Goal: Transaction & Acquisition: Subscribe to service/newsletter

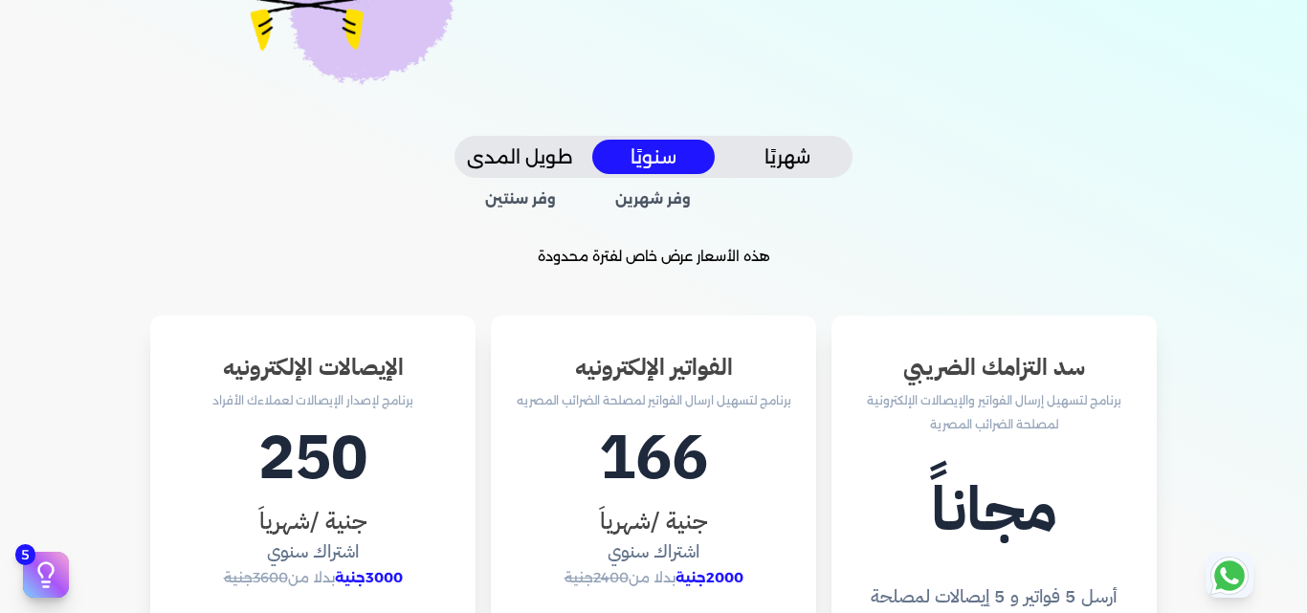
scroll to position [383, 0]
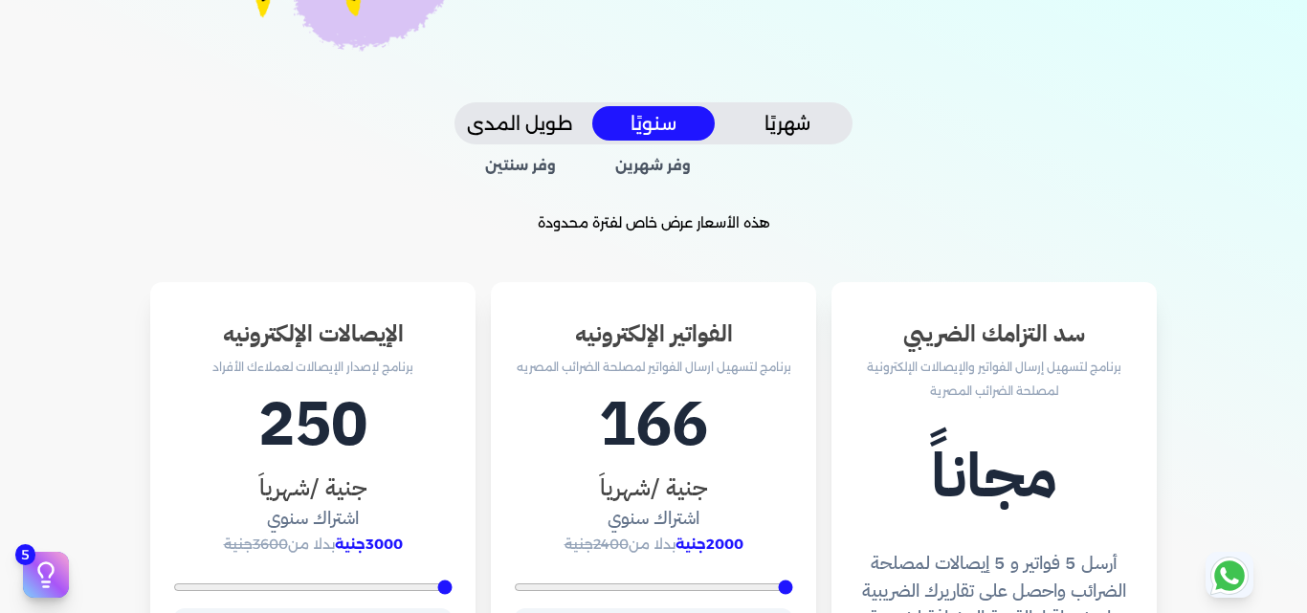
click at [276, 496] on h3 "جنية /شهرياَ" at bounding box center [312, 488] width 279 height 34
click at [308, 484] on h3 "جنية /شهرياَ" at bounding box center [312, 488] width 279 height 34
click at [309, 484] on h3 "جنية /شهرياَ" at bounding box center [312, 488] width 279 height 34
click at [278, 496] on h3 "جنية /شهرياَ" at bounding box center [312, 488] width 279 height 34
drag, startPoint x: 278, startPoint y: 496, endPoint x: 316, endPoint y: 414, distance: 89.9
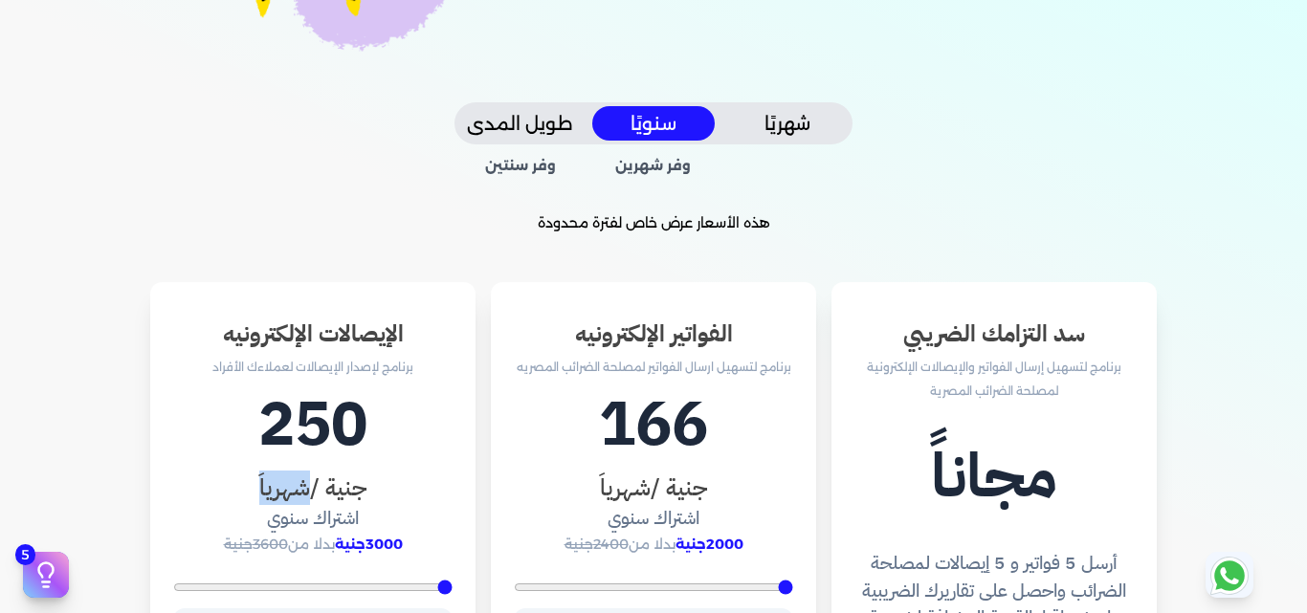
click at [278, 493] on h3 "جنية /شهرياَ" at bounding box center [312, 488] width 279 height 34
click at [262, 373] on p "برنامج لإصدار الإيصالات لعملاءك الأفراد" at bounding box center [312, 367] width 279 height 25
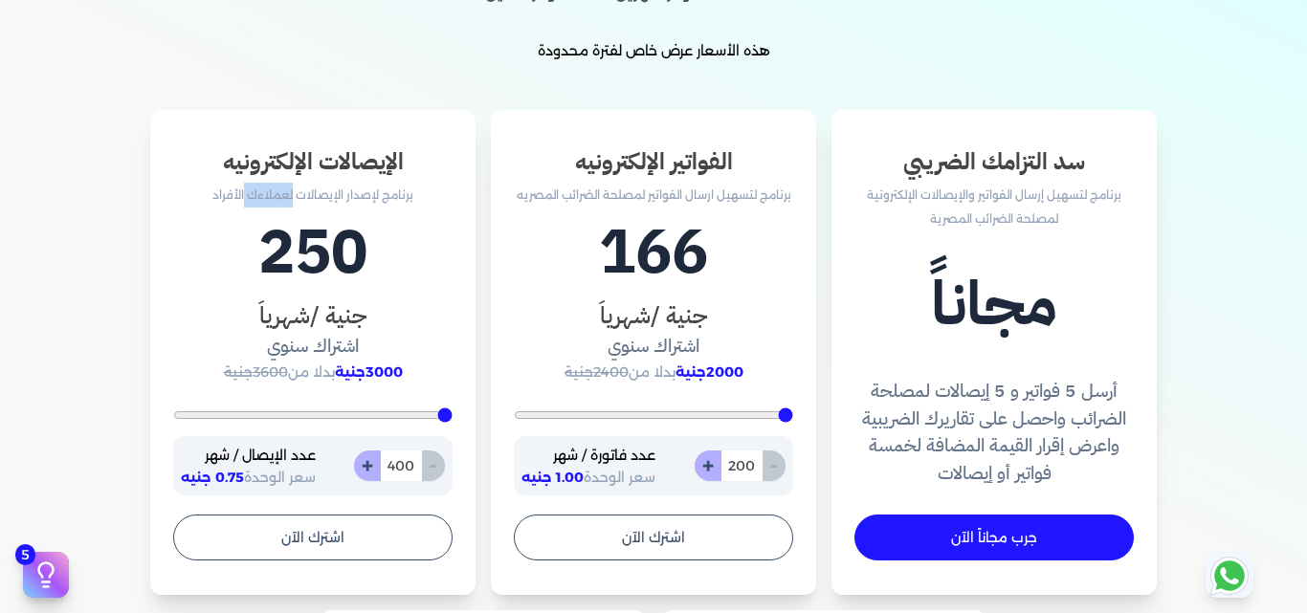
scroll to position [574, 0]
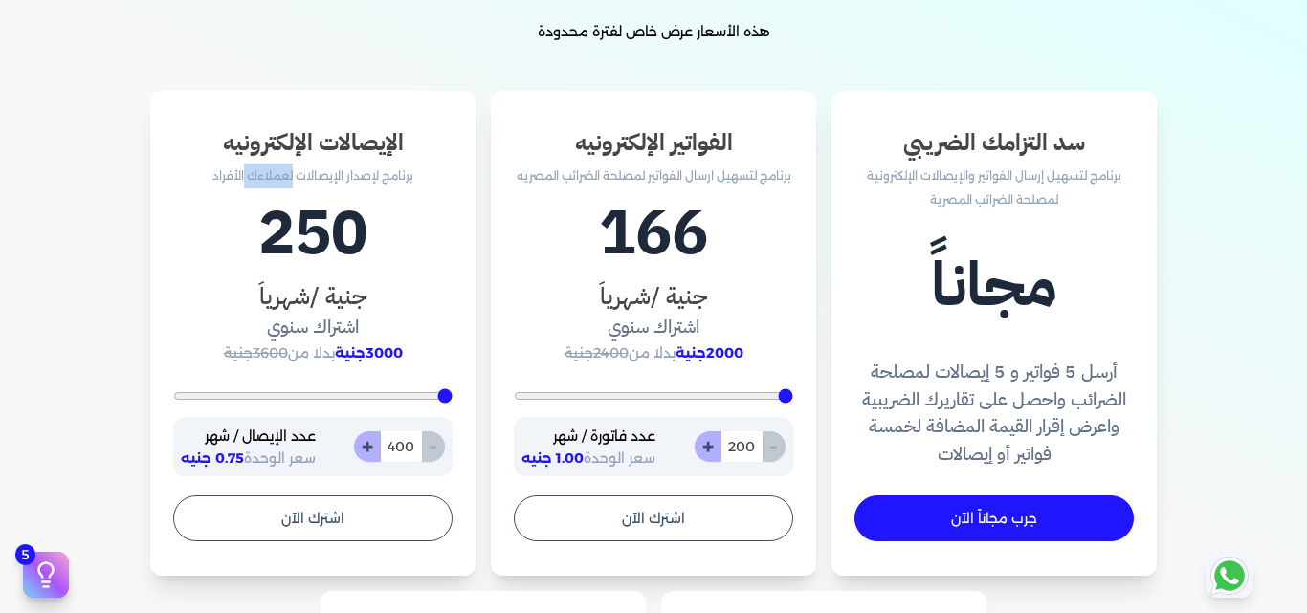
type input "609"
type input "1165"
type input "1443"
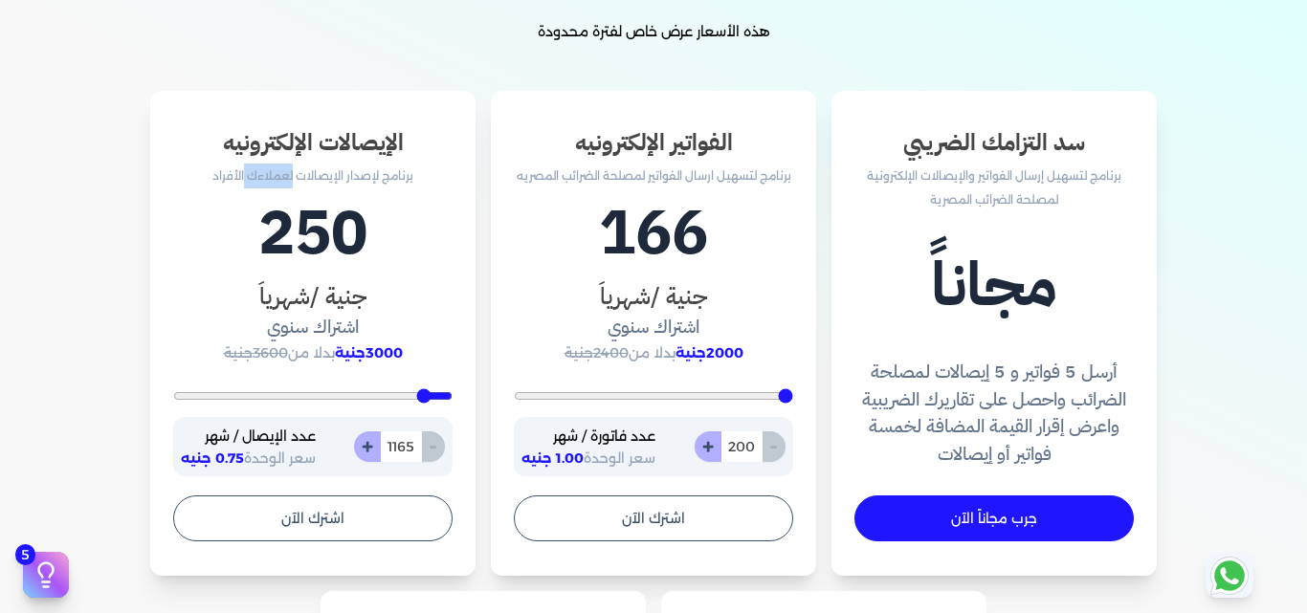
type input "1443"
type input "1687"
type input "1826"
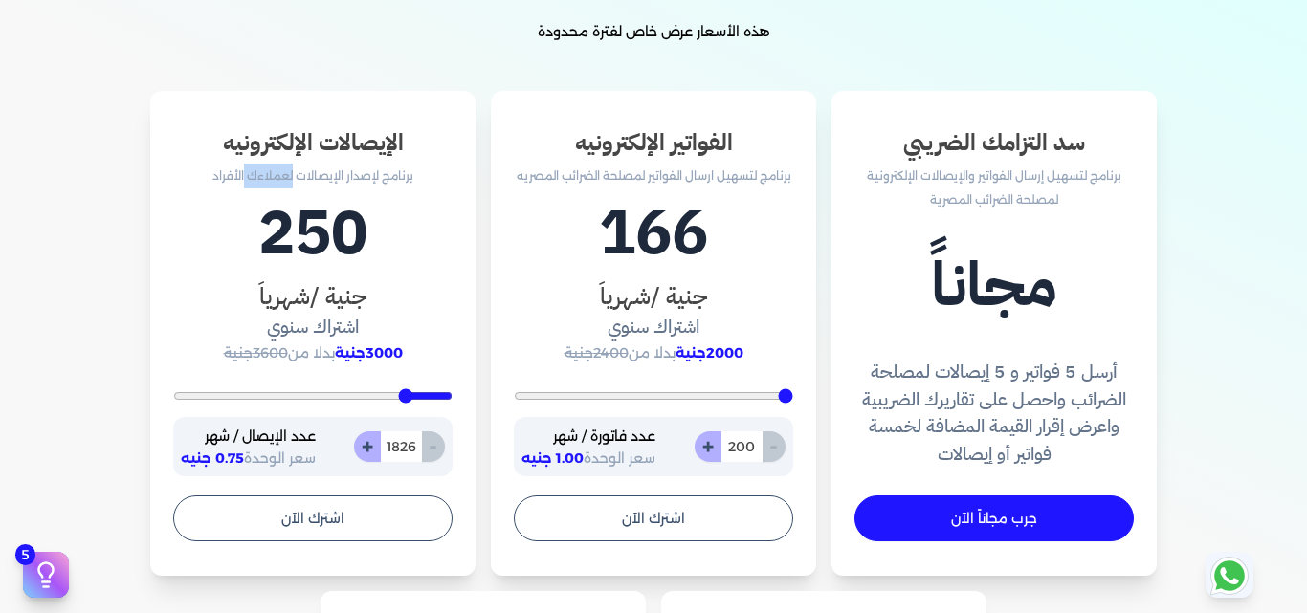
type input "1896"
type input "1965"
type input "2000"
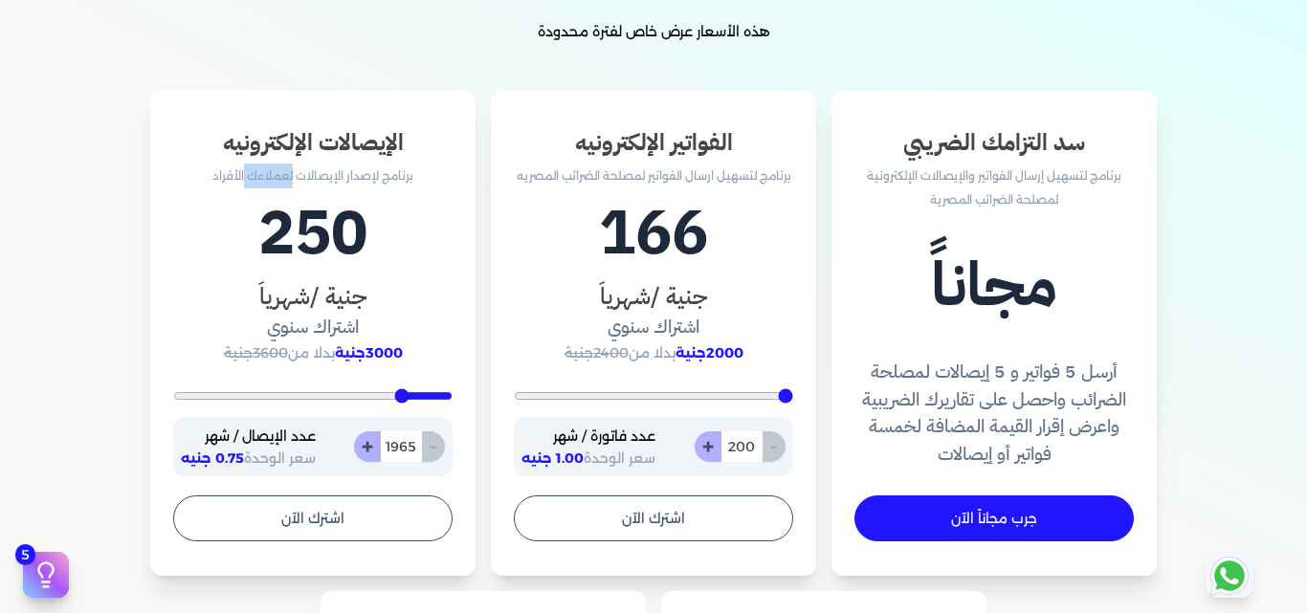
type input "2000"
type input "2035"
drag, startPoint x: 444, startPoint y: 401, endPoint x: 404, endPoint y: 401, distance: 40.2
click at [404, 400] on input "range" at bounding box center [312, 396] width 279 height 8
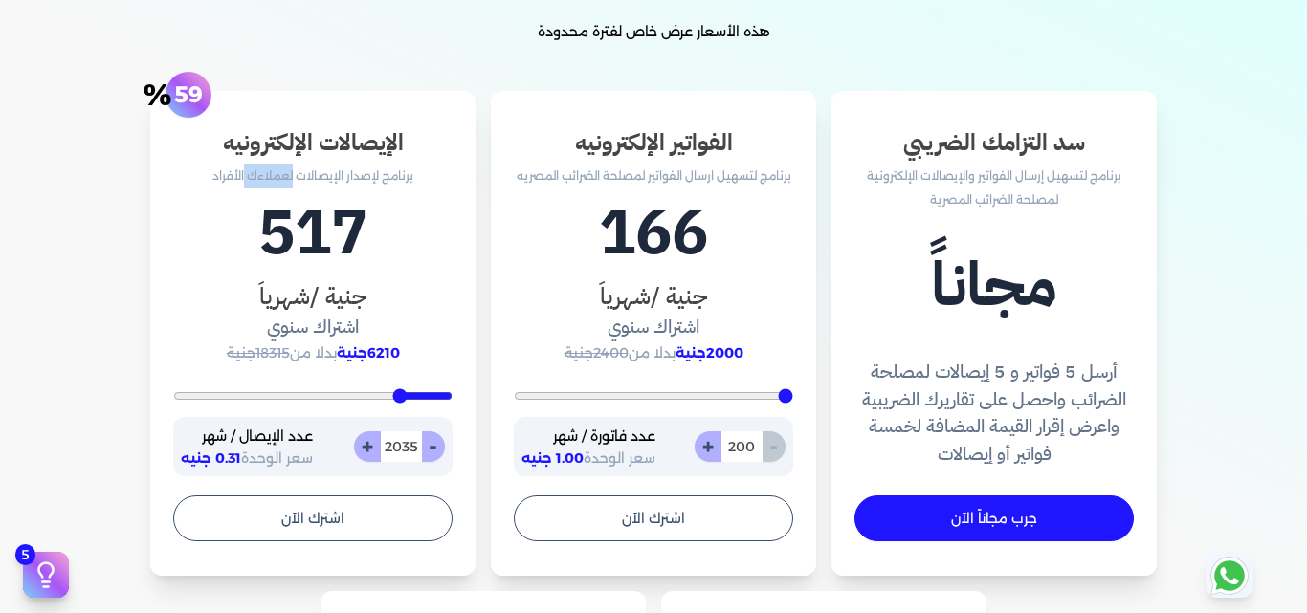
type input "2070"
type input "2278"
type input "2348"
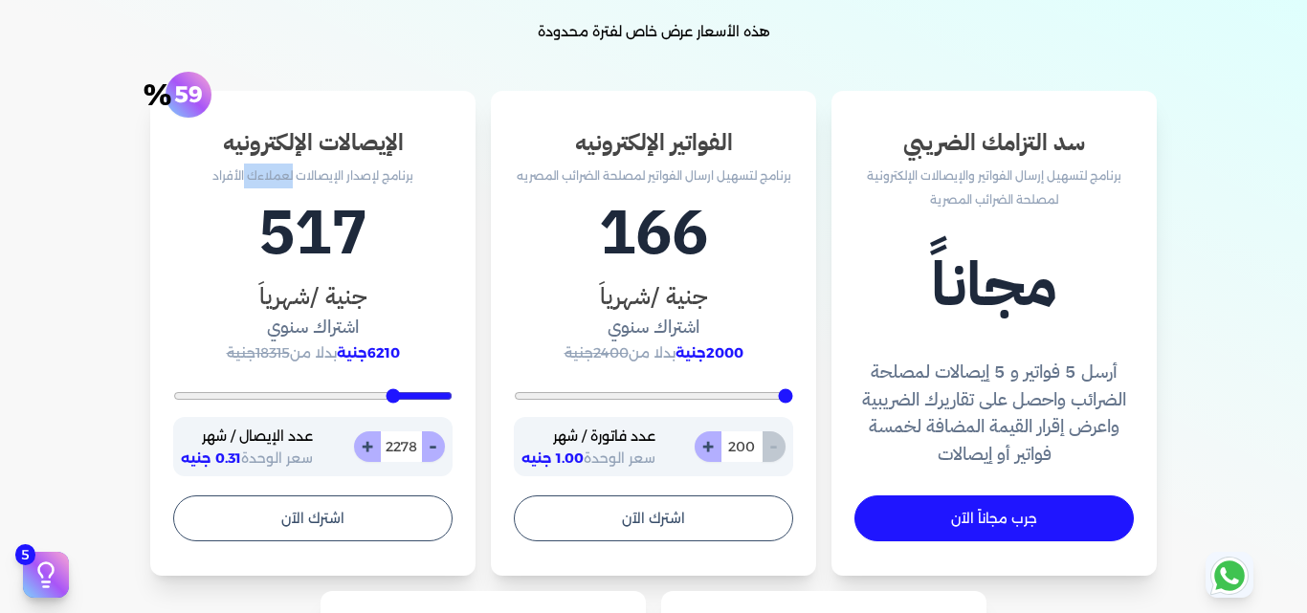
type input "2348"
type input "2522"
type input "2800"
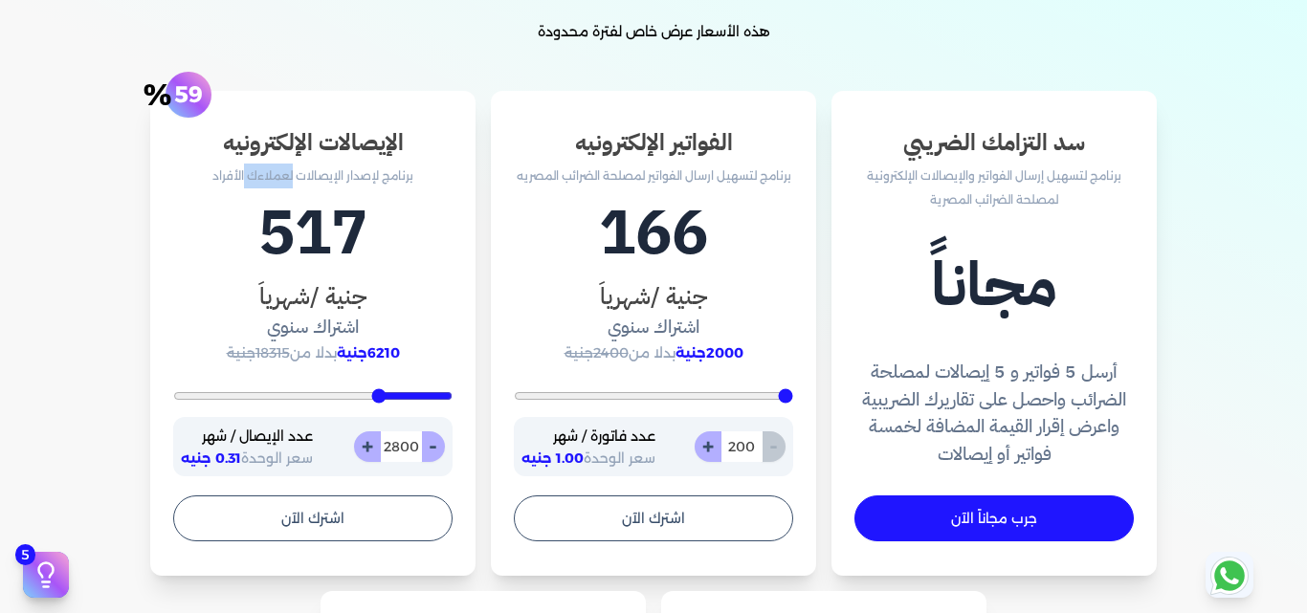
type input "3043"
type input "3287"
type input "3496"
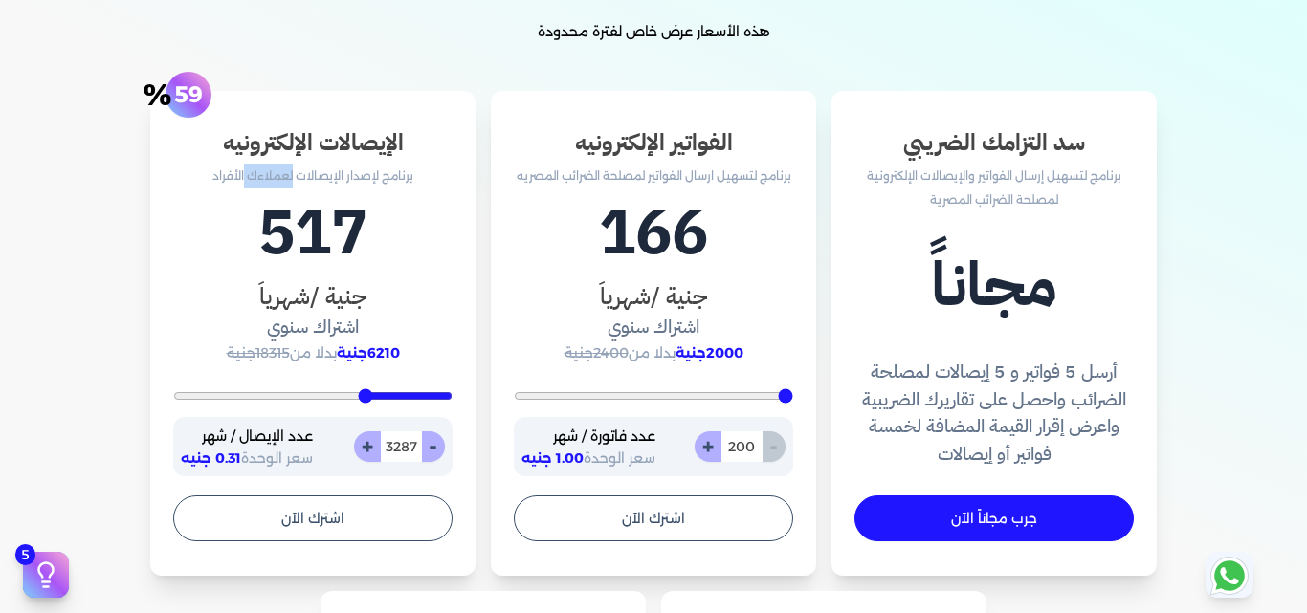
type input "3496"
type input "3670"
type input "3878"
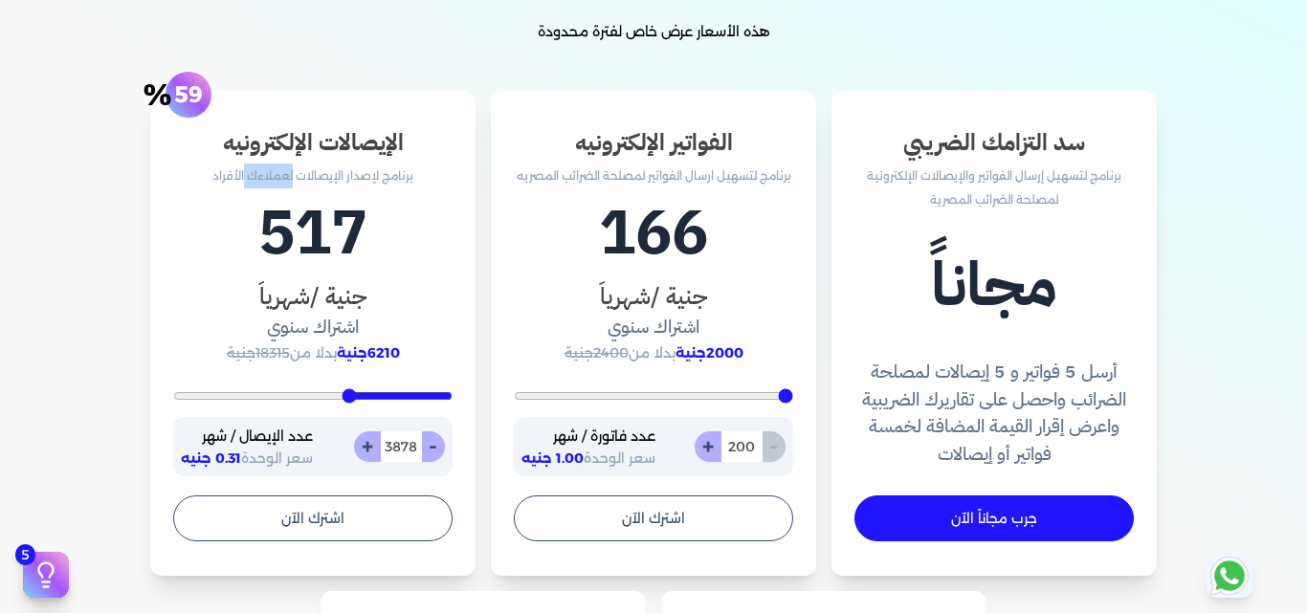
type input "4052"
type input "4157"
type input "4261"
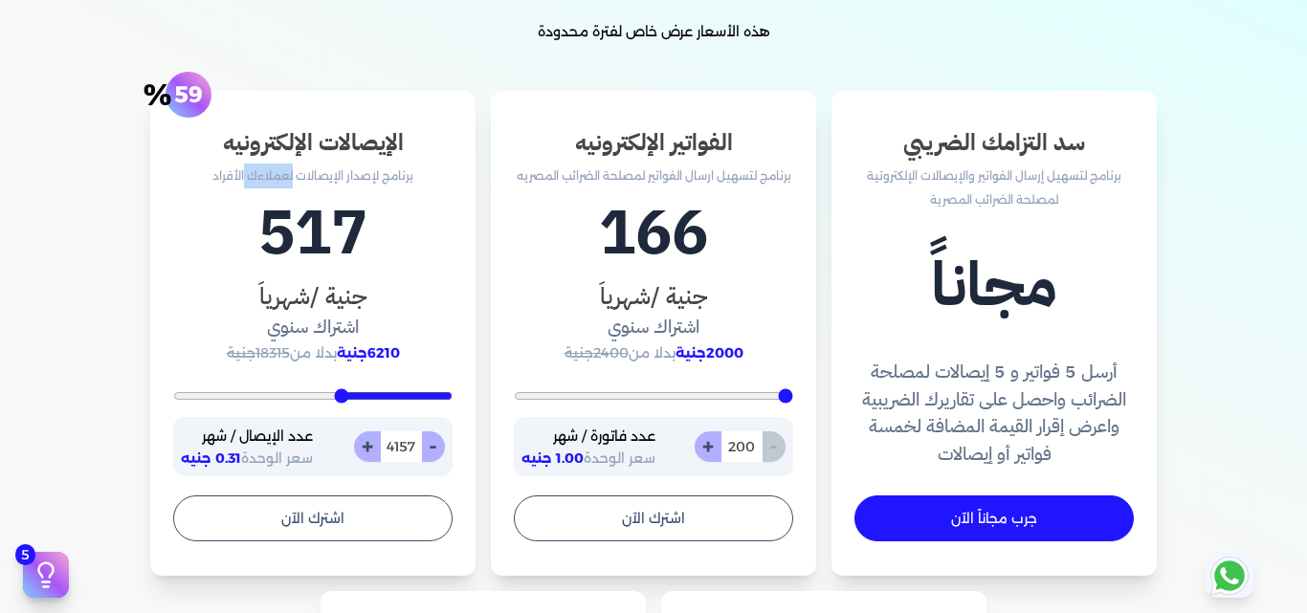
type input "4261"
type input "4330"
type input "4400"
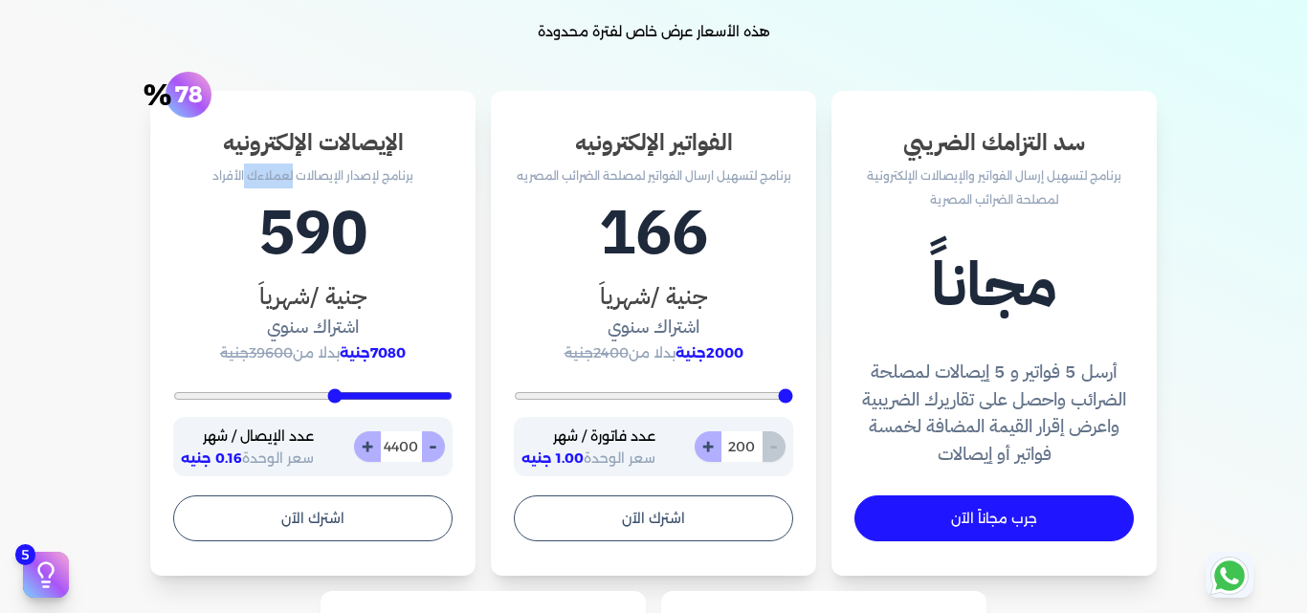
type input "4435"
type input "4504"
type input "4678"
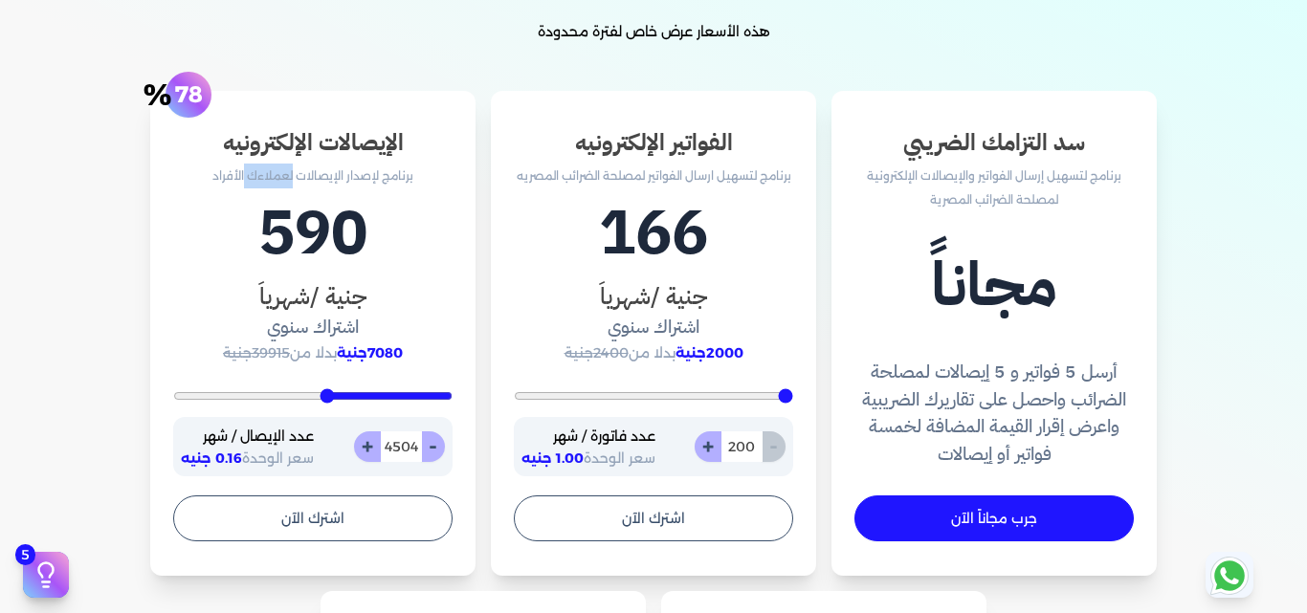
type input "4678"
type input "4957"
type input "5026"
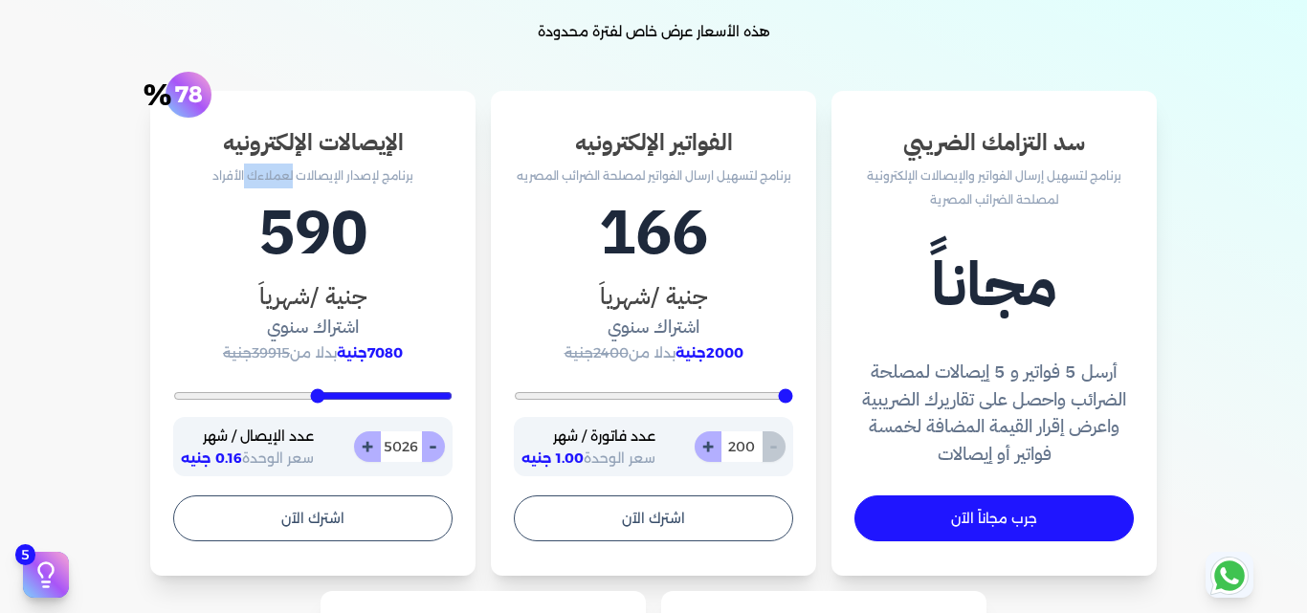
type input "5270"
type input "5722"
type input "5930"
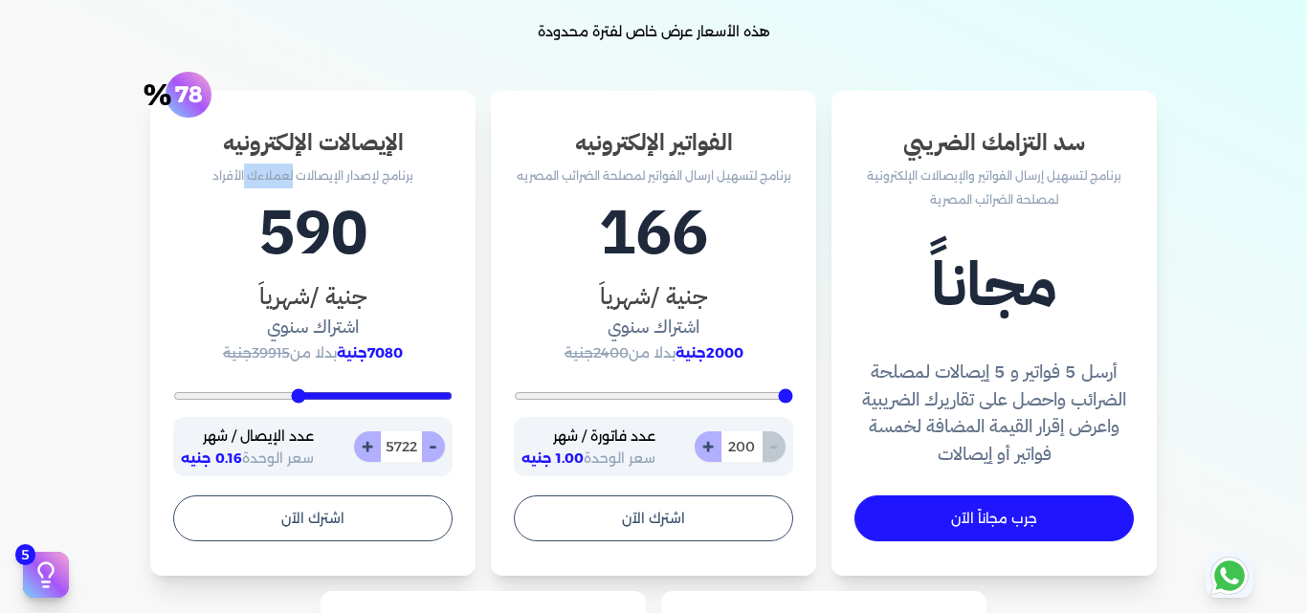
type input "5930"
type input "6139"
type input "6313"
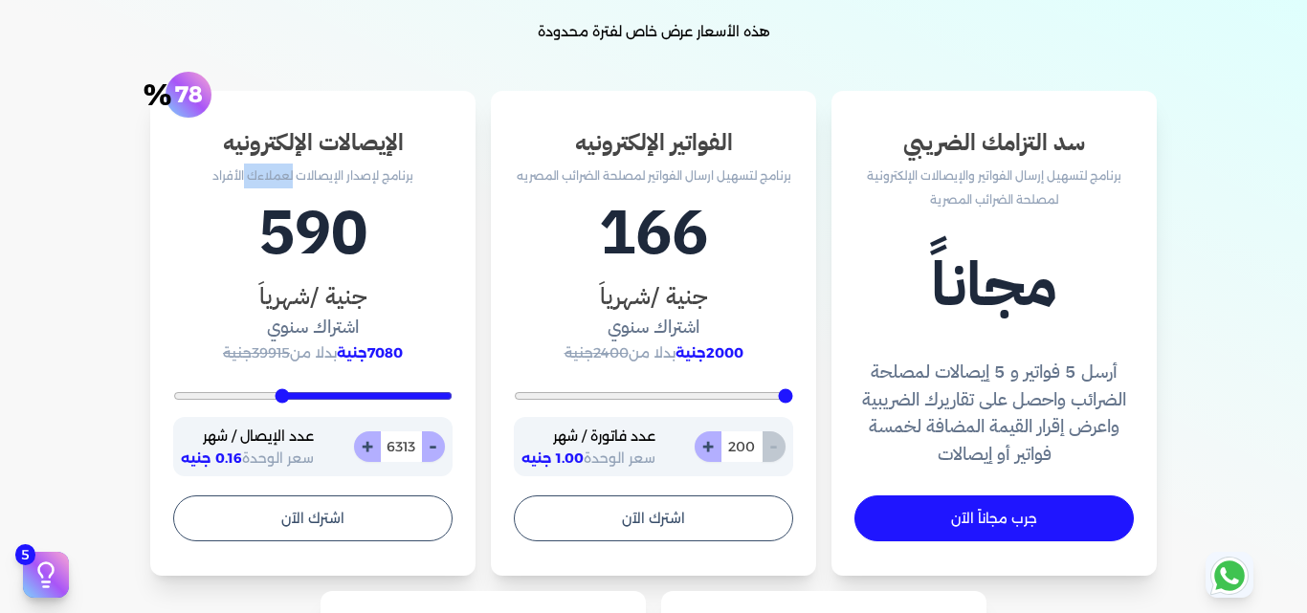
type input "6487"
type input "6696"
type input "6904"
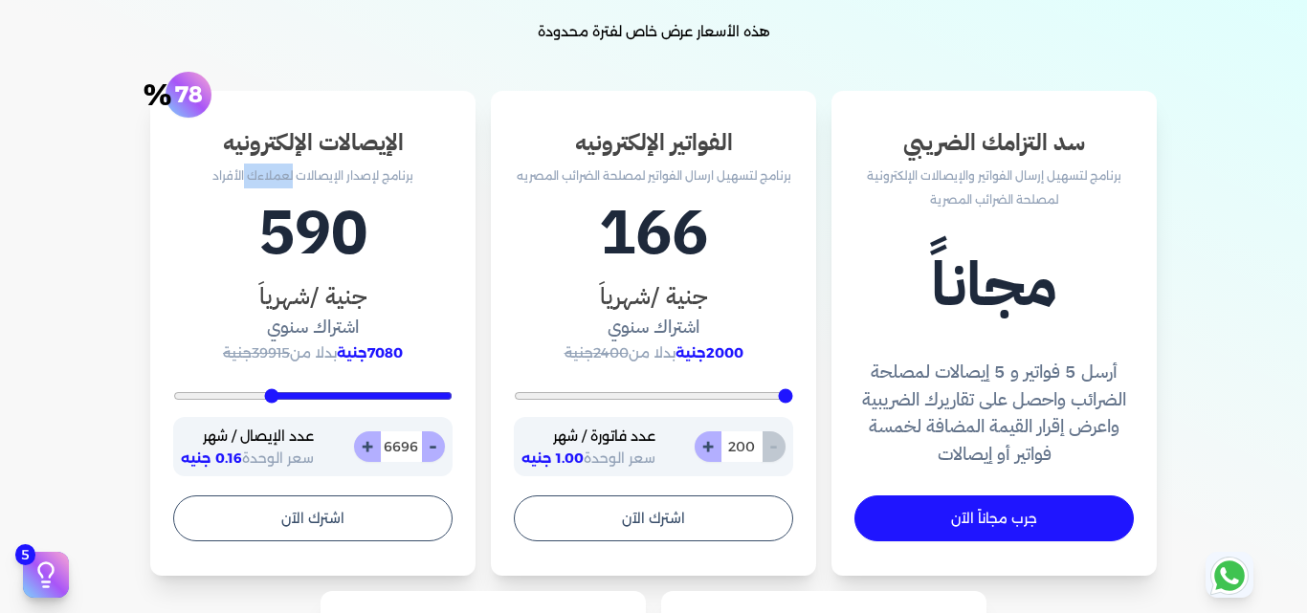
type input "6904"
type input "7043"
type input "7252"
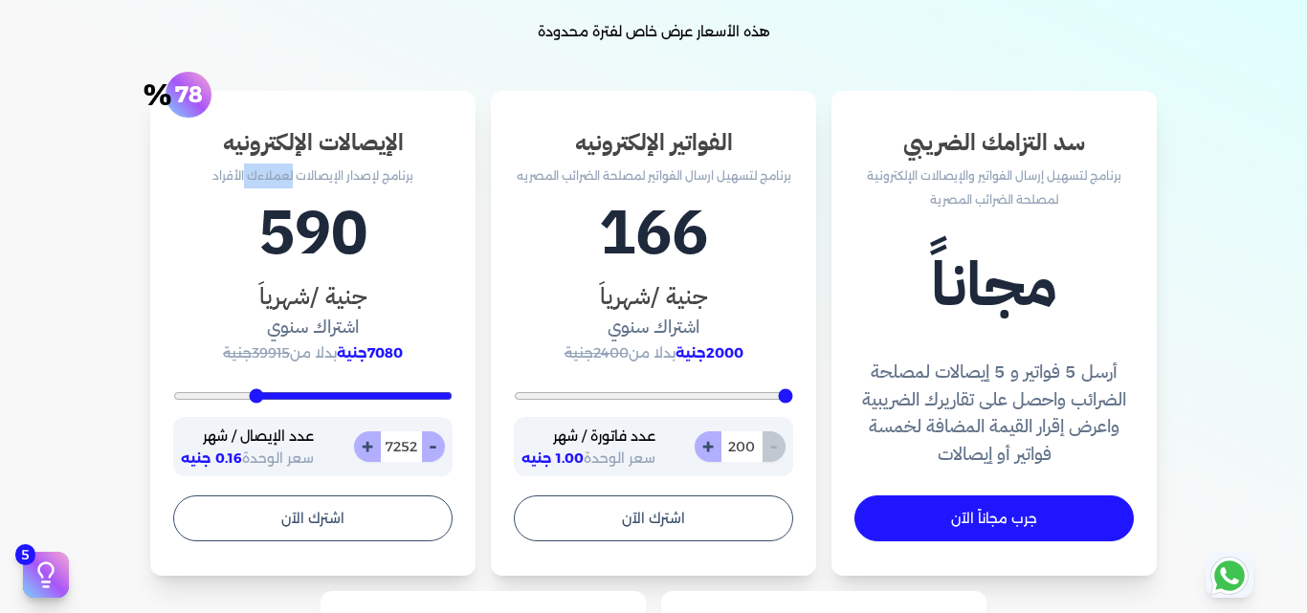
type input "7461"
type input "7635"
type input "7948"
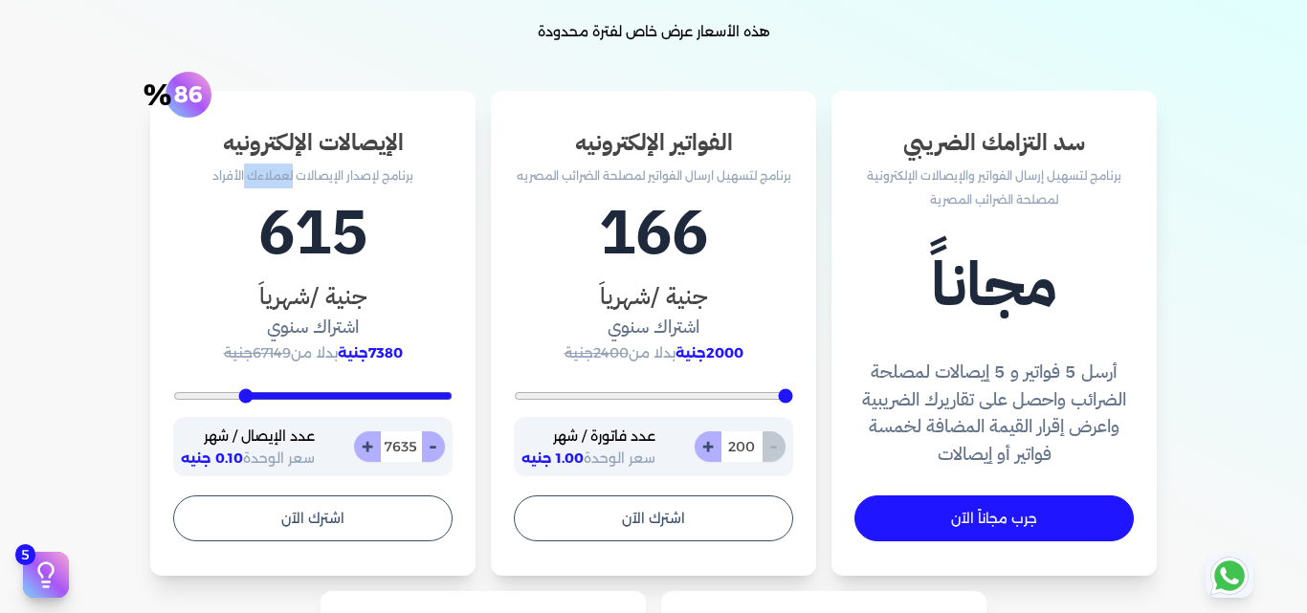
type input "7948"
type input "8157"
type input "8296"
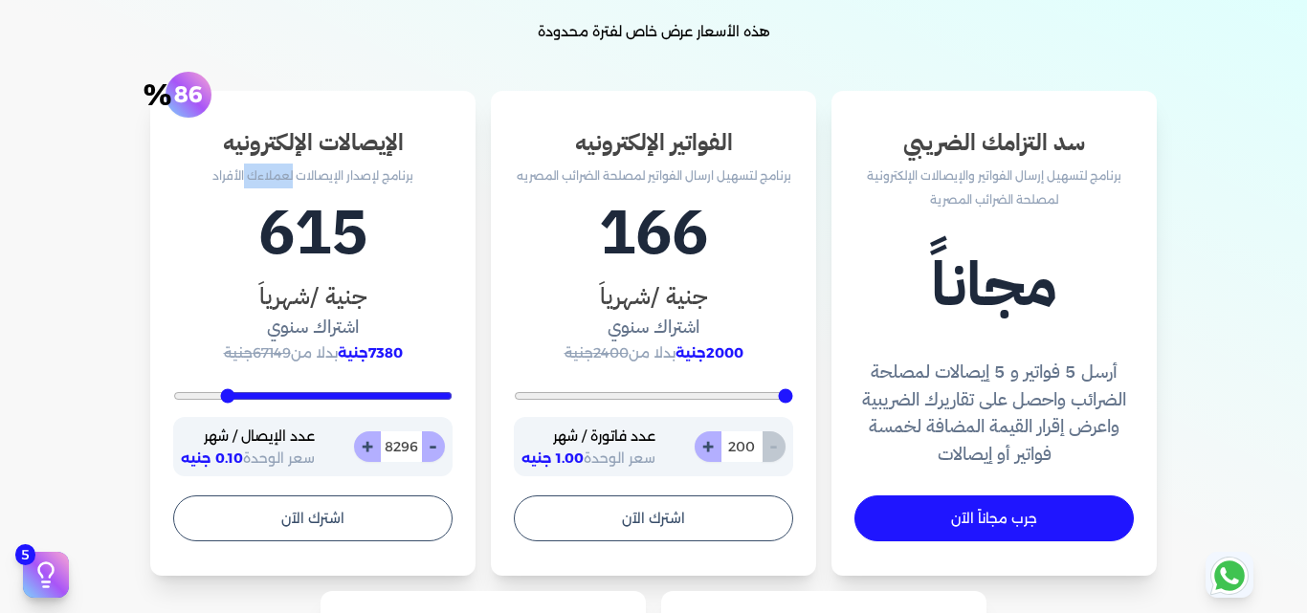
type input "8470"
type input "8643"
type input "8852"
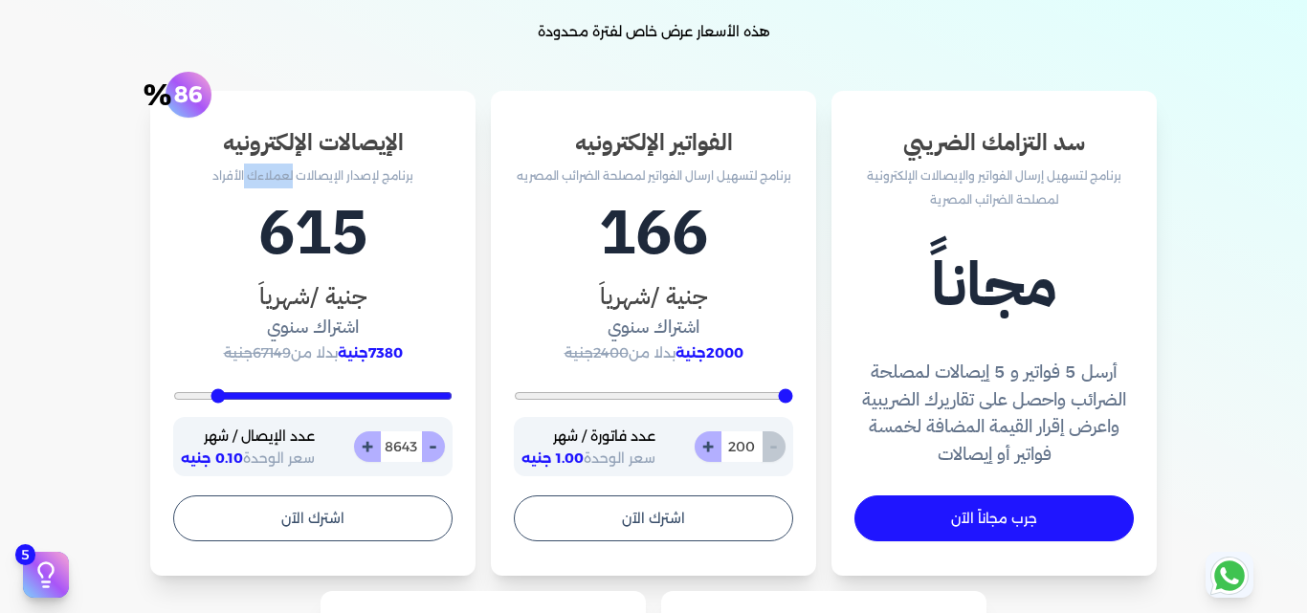
type input "8852"
type input "9026"
type input "9130"
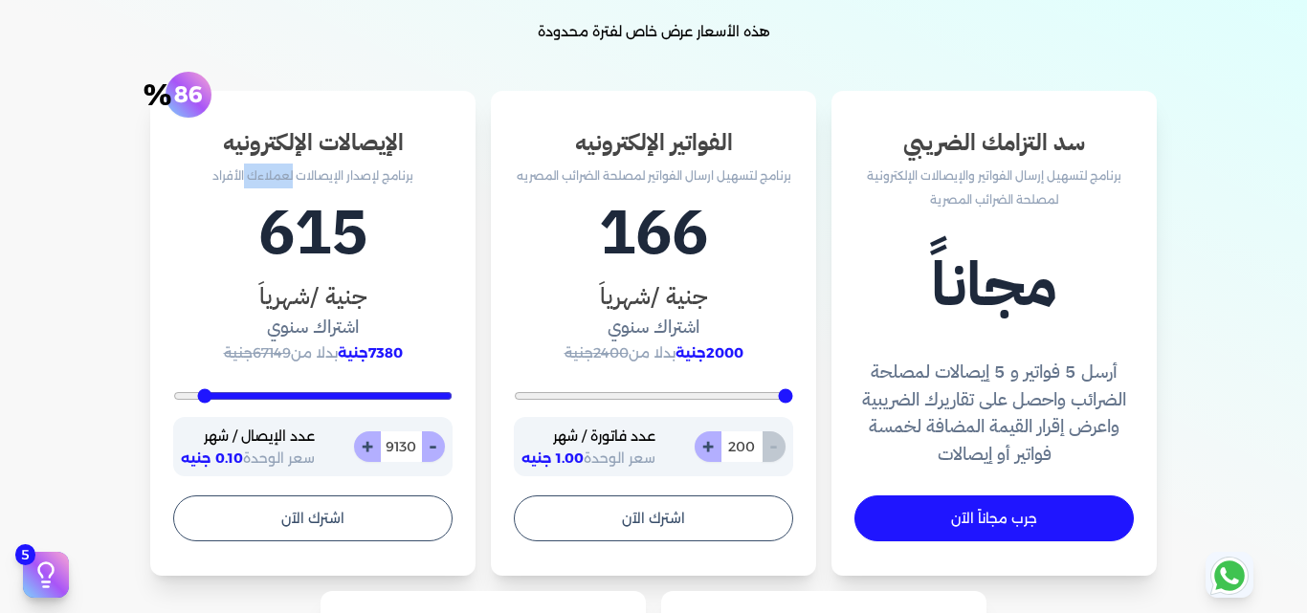
type input "9339"
type input "9478"
type input "9583"
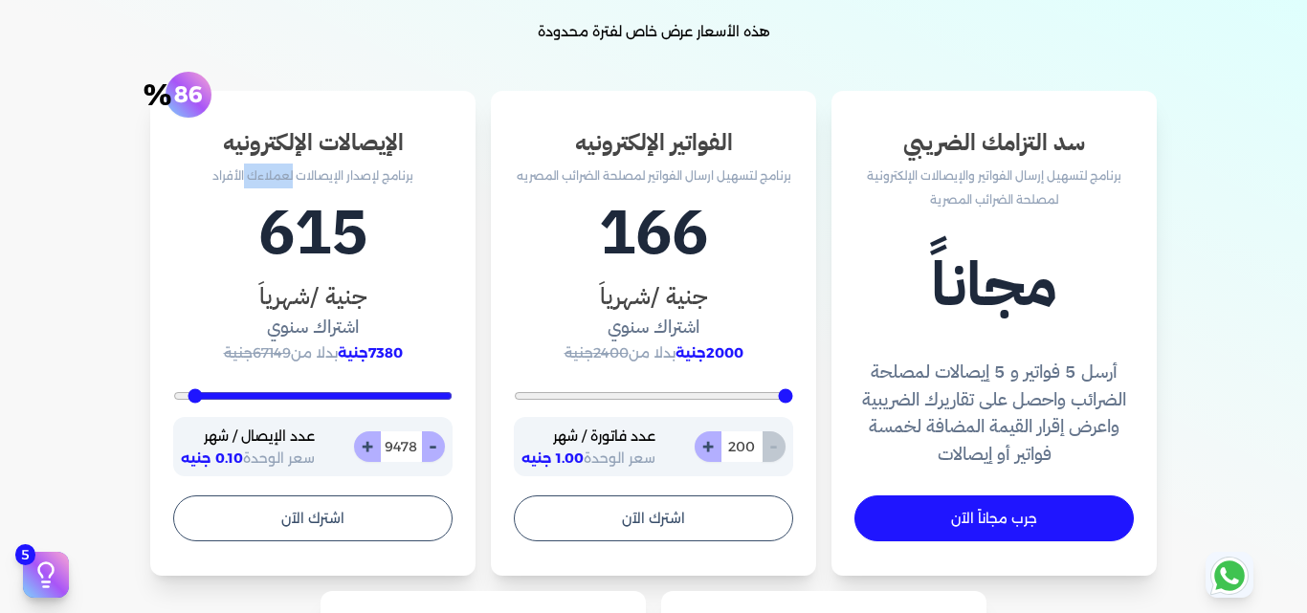
type input "9583"
type input "9617"
type input "9687"
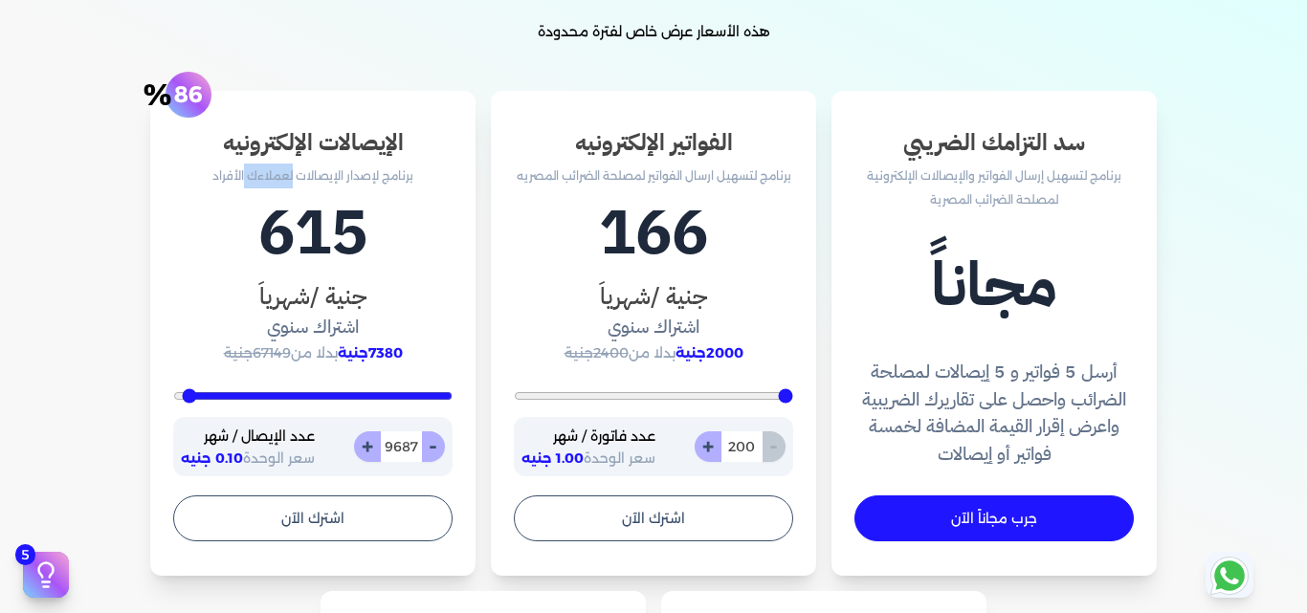
type input "9757"
type input "9791"
type input "10000"
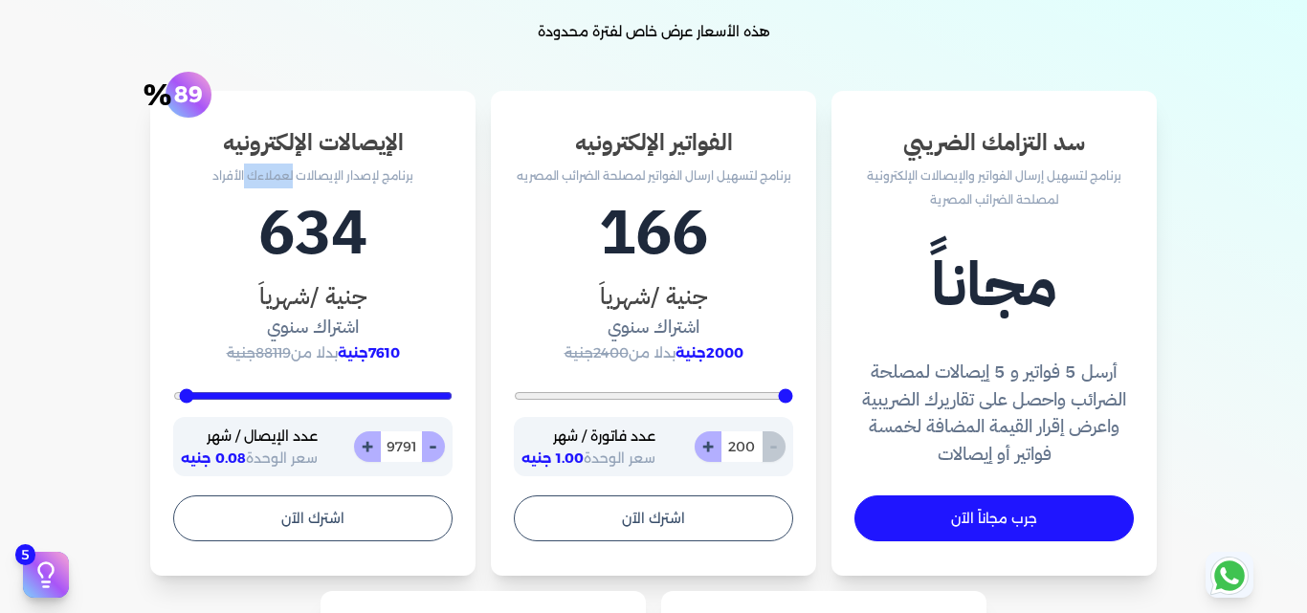
type input "10000"
drag, startPoint x: 404, startPoint y: 401, endPoint x: 174, endPoint y: 398, distance: 229.7
click at [174, 398] on input "range" at bounding box center [312, 396] width 279 height 8
type input "9861"
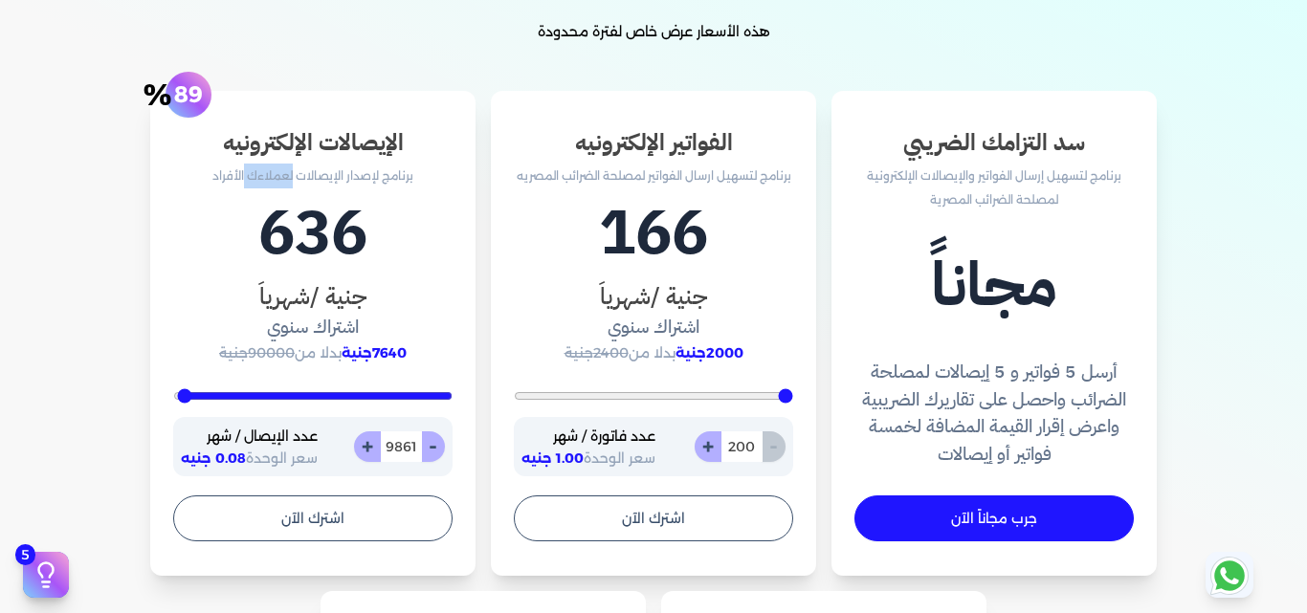
type input "9583"
type input "9339"
type input "8991"
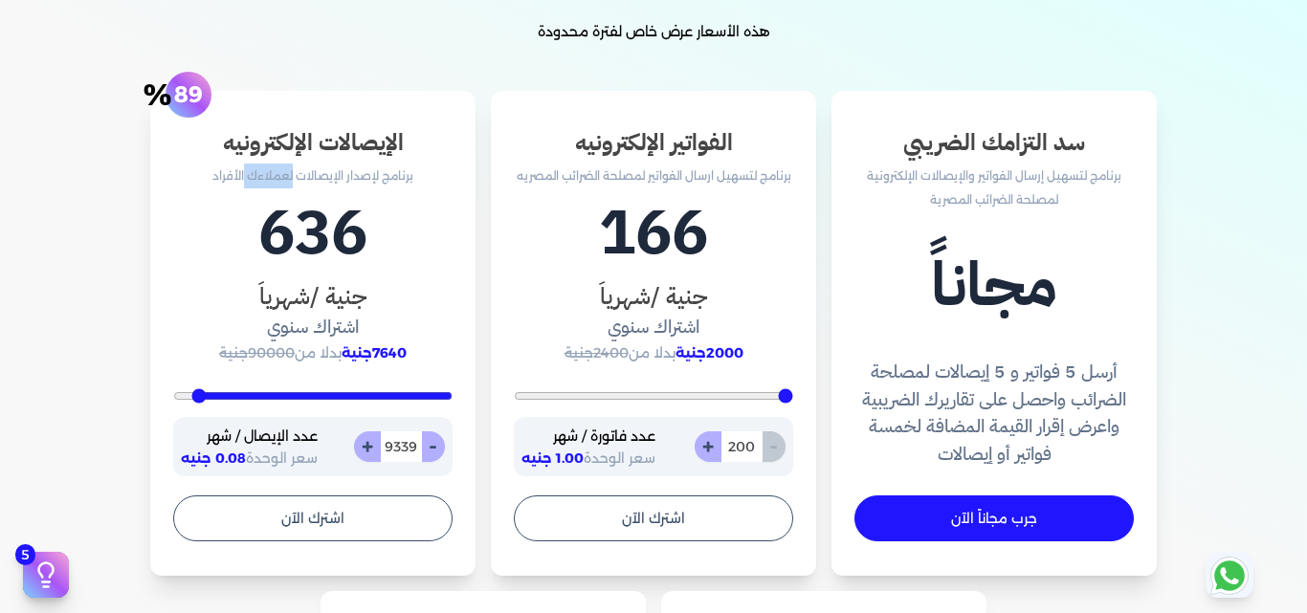
type input "8991"
type input "8678"
type input "8296"
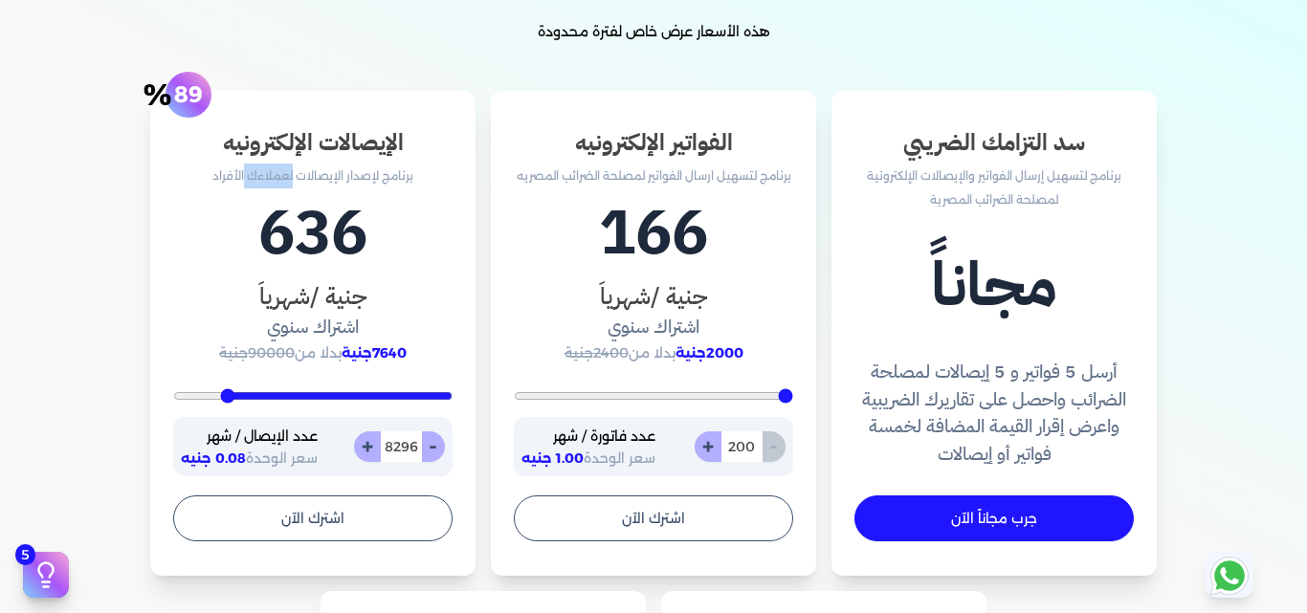
type input "7739"
type input "7496"
type input "6696"
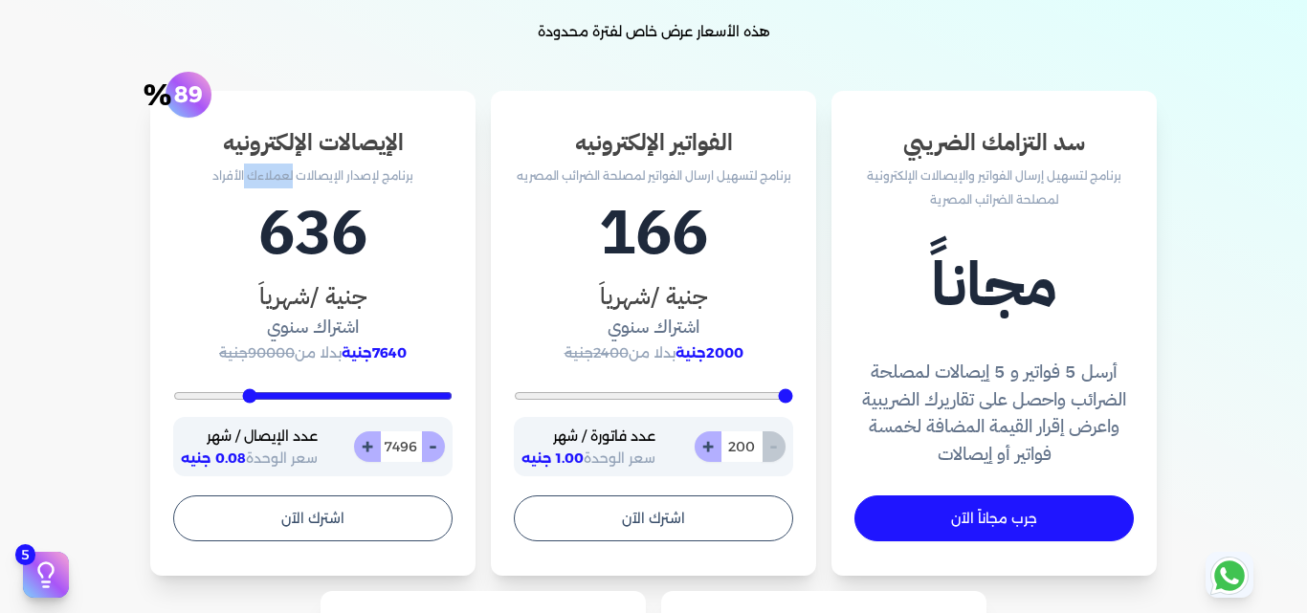
type input "6696"
type input "5722"
type input "4643"
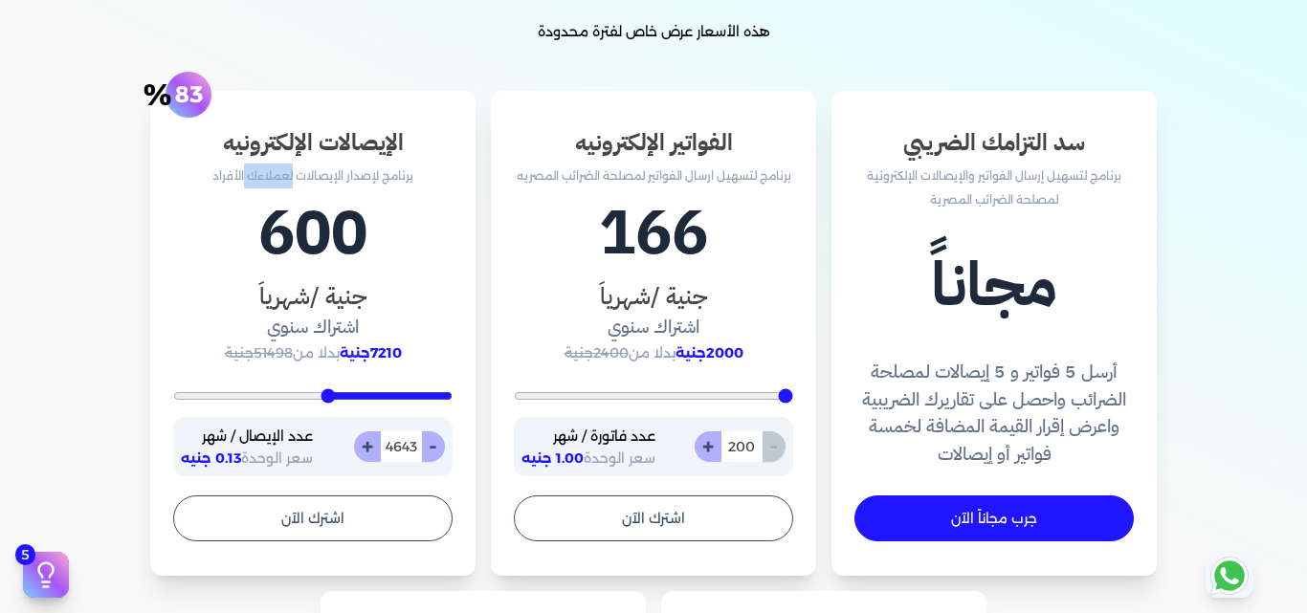
type input "3565"
type input "2661"
type input "1861"
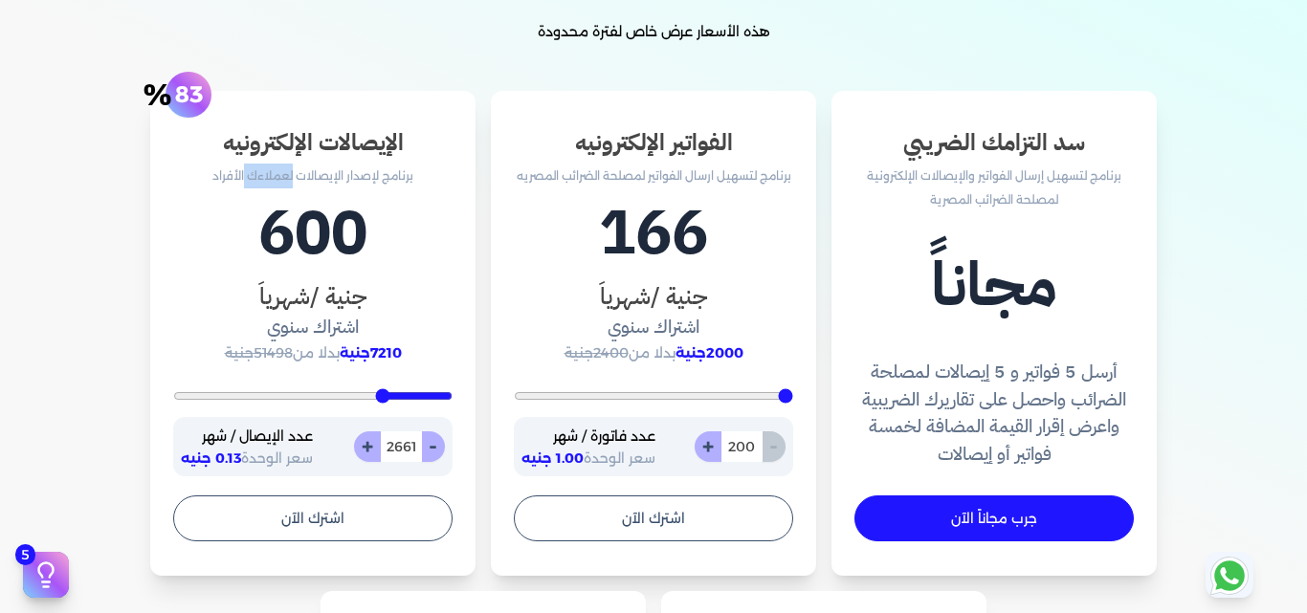
type input "1861"
type input "1304"
type input "957"
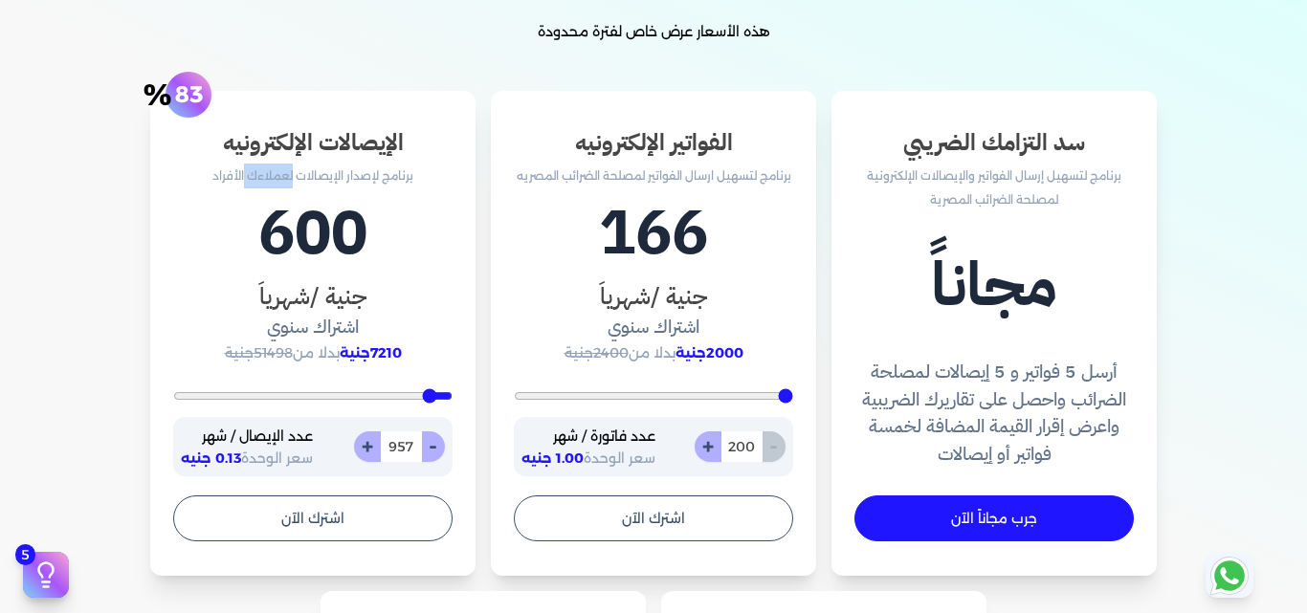
type input "852"
type input "713"
type input "678"
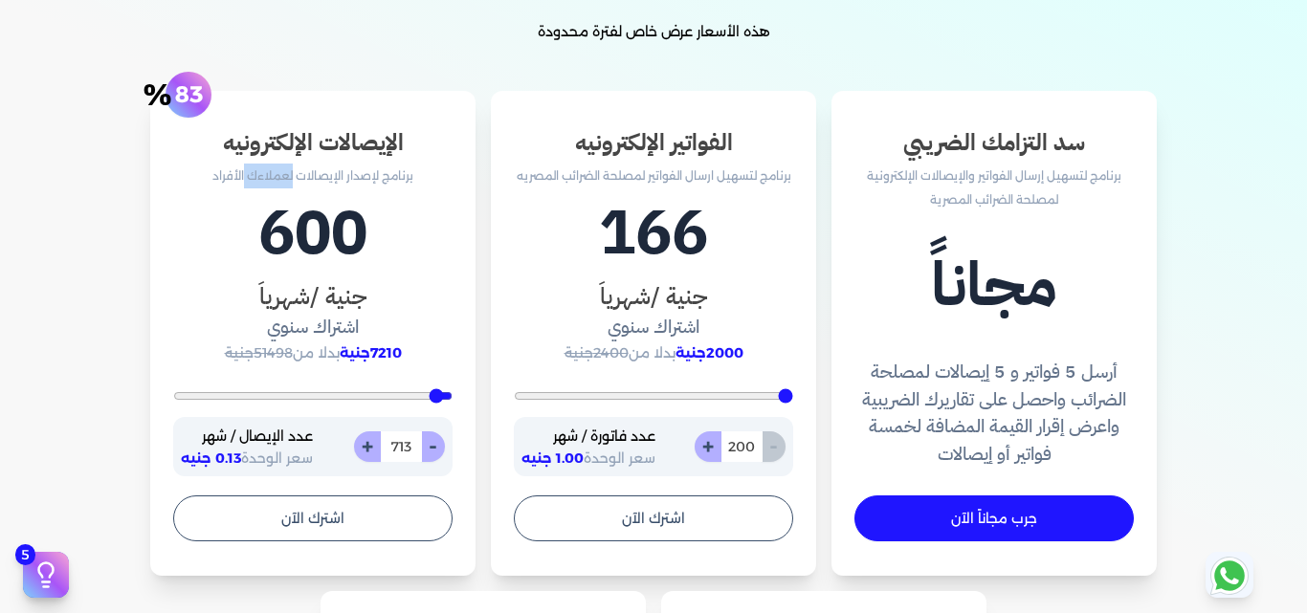
type input "678"
type input "609"
type input "539"
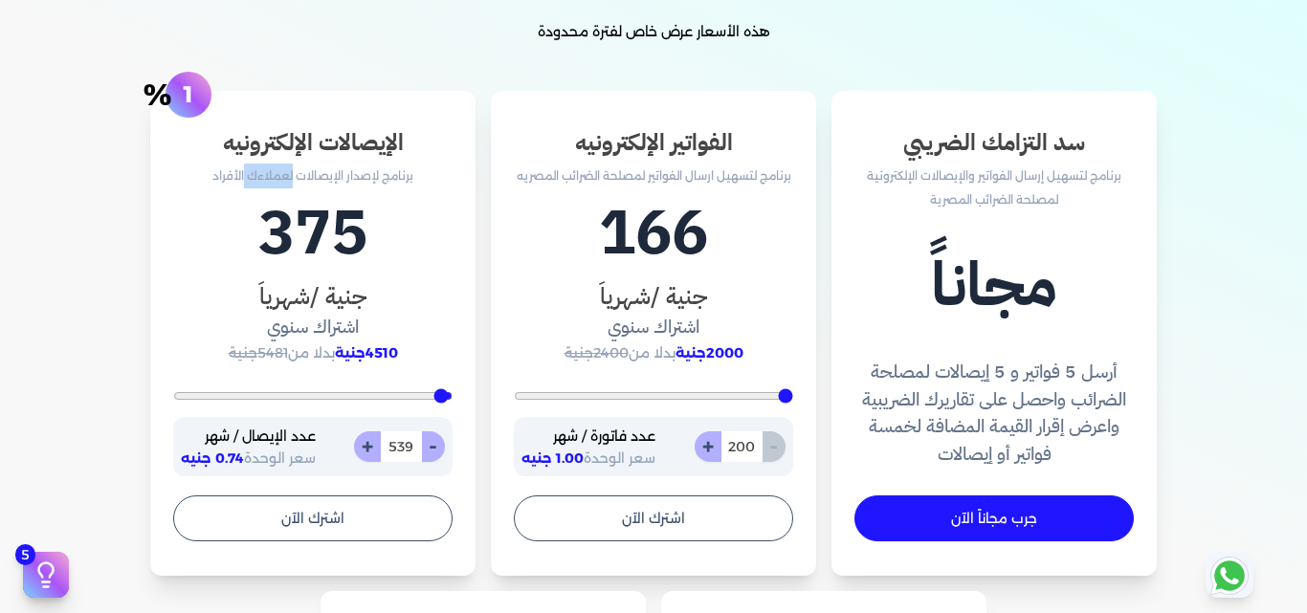
type input "435"
type input "400"
drag, startPoint x: 179, startPoint y: 397, endPoint x: 480, endPoint y: 412, distance: 301.8
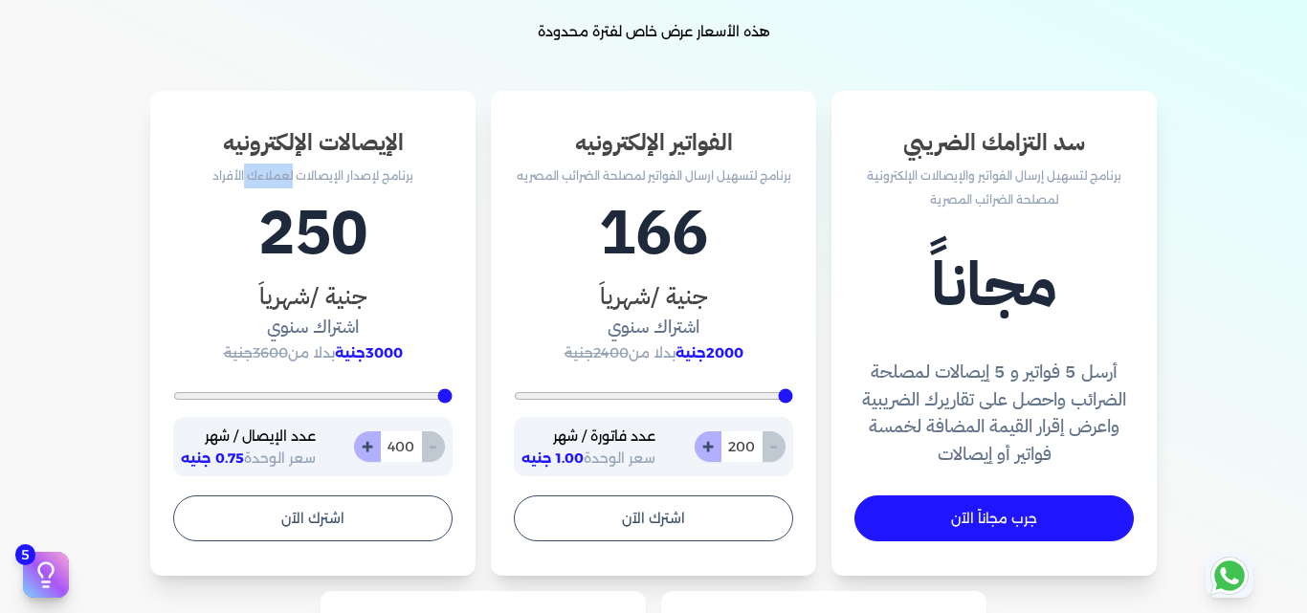
click at [453, 400] on input "range" at bounding box center [312, 396] width 279 height 8
click at [445, 449] on div "- 400 +" at bounding box center [399, 447] width 91 height 31
click at [363, 446] on button "+" at bounding box center [367, 447] width 27 height 31
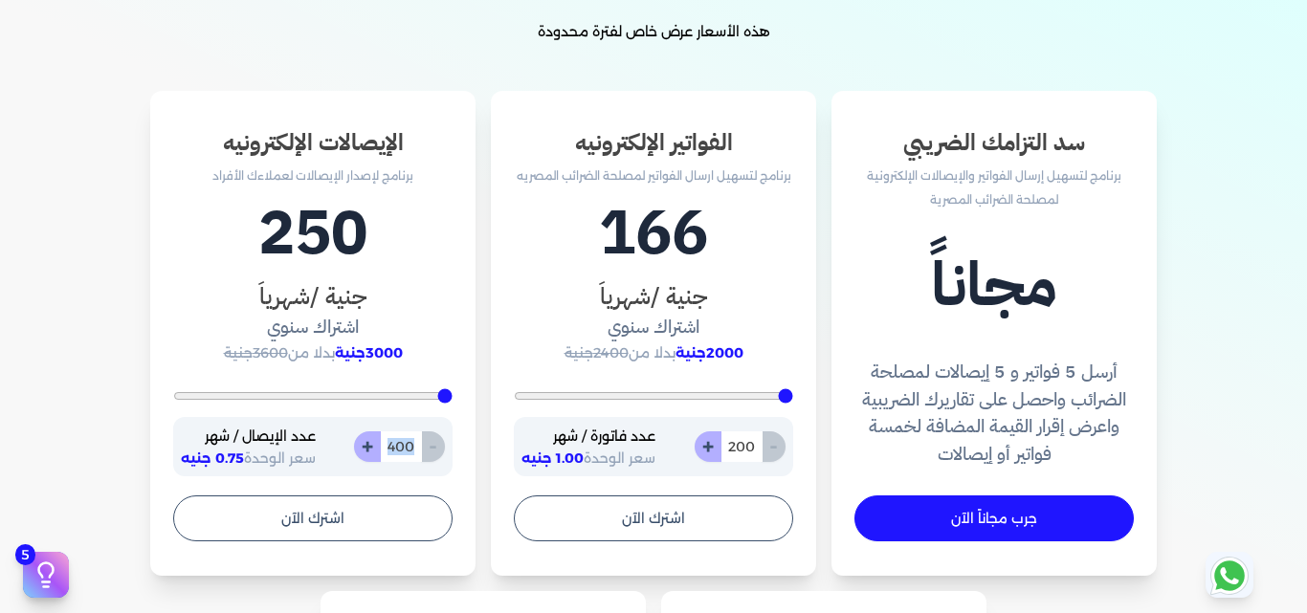
type input "401"
click at [435, 454] on button "-" at bounding box center [433, 447] width 24 height 31
type input "400"
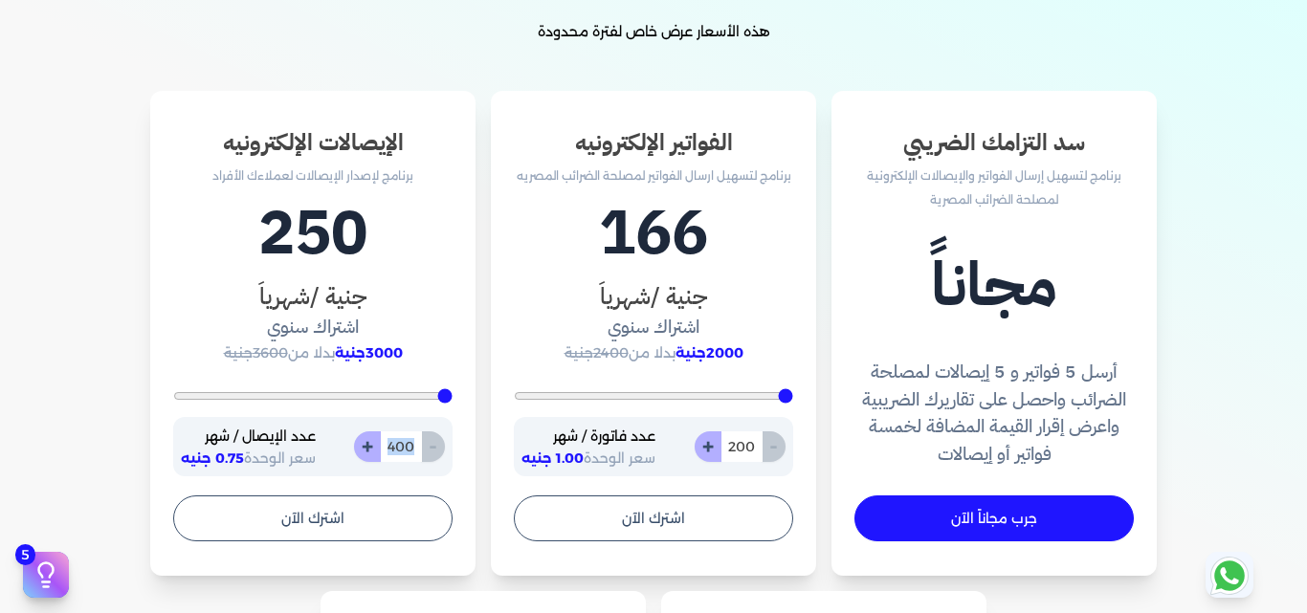
click at [435, 454] on div "- 400 +" at bounding box center [399, 447] width 91 height 31
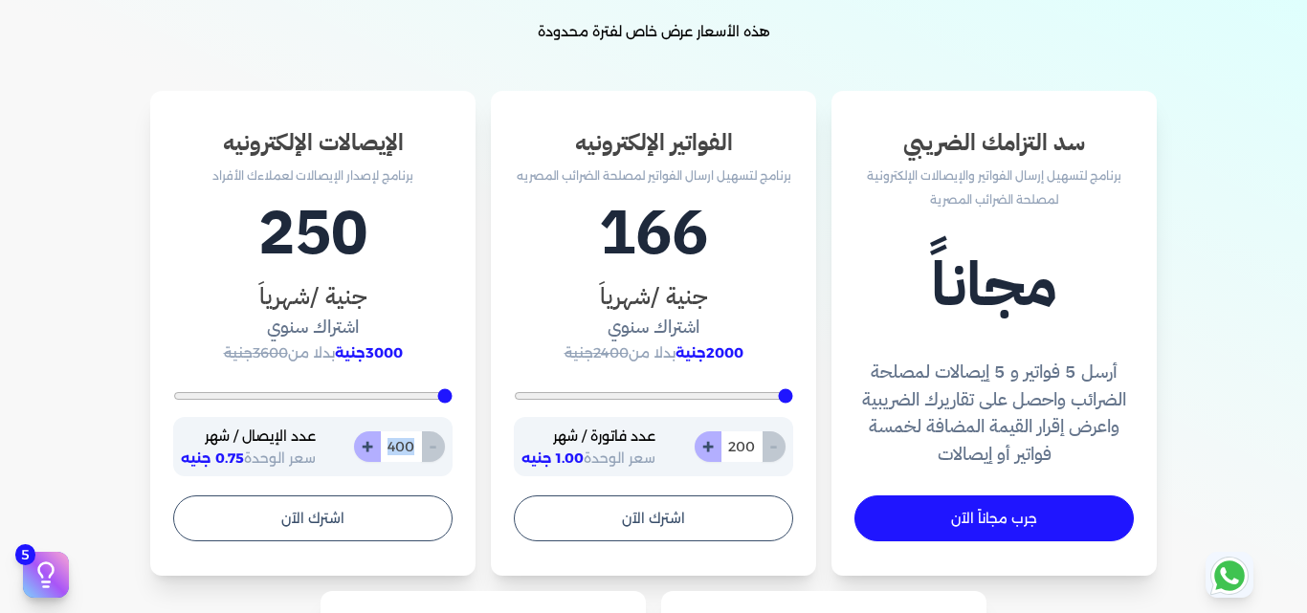
click at [435, 454] on div "- 400 +" at bounding box center [399, 447] width 91 height 31
drag, startPoint x: 371, startPoint y: 360, endPoint x: 430, endPoint y: 371, distance: 59.5
click at [430, 371] on div "250 جنية /شهرياَ اشتراك سنوي 3000جنية بدلا من 3600جنية - 400 + عدد الإيصال / شه…" at bounding box center [312, 332] width 279 height 289
click at [430, 375] on div "250 جنية /شهرياَ اشتراك سنوي 3000جنية بدلا من 3600جنية - 400 + عدد الإيصال / شه…" at bounding box center [312, 332] width 279 height 289
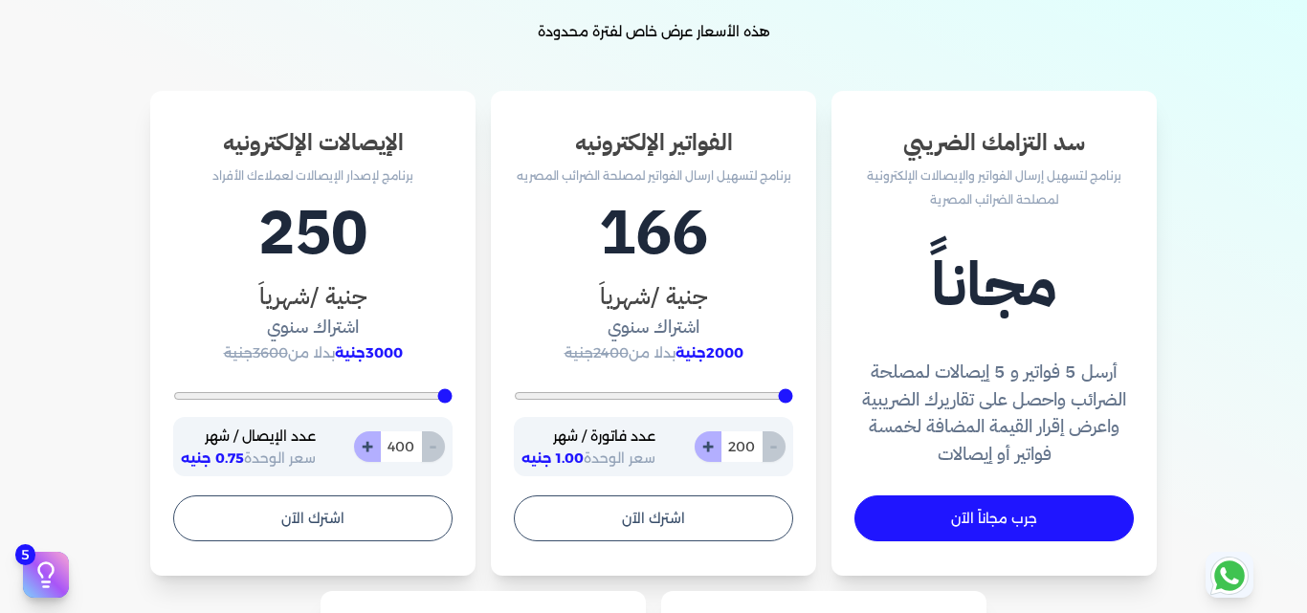
click at [386, 295] on h3 "جنية /شهرياَ" at bounding box center [312, 296] width 279 height 34
drag, startPoint x: 281, startPoint y: 252, endPoint x: 379, endPoint y: 252, distance: 97.6
click at [379, 252] on h1 "250" at bounding box center [312, 234] width 279 height 92
click at [393, 281] on h3 "جنية /شهرياَ" at bounding box center [312, 296] width 279 height 34
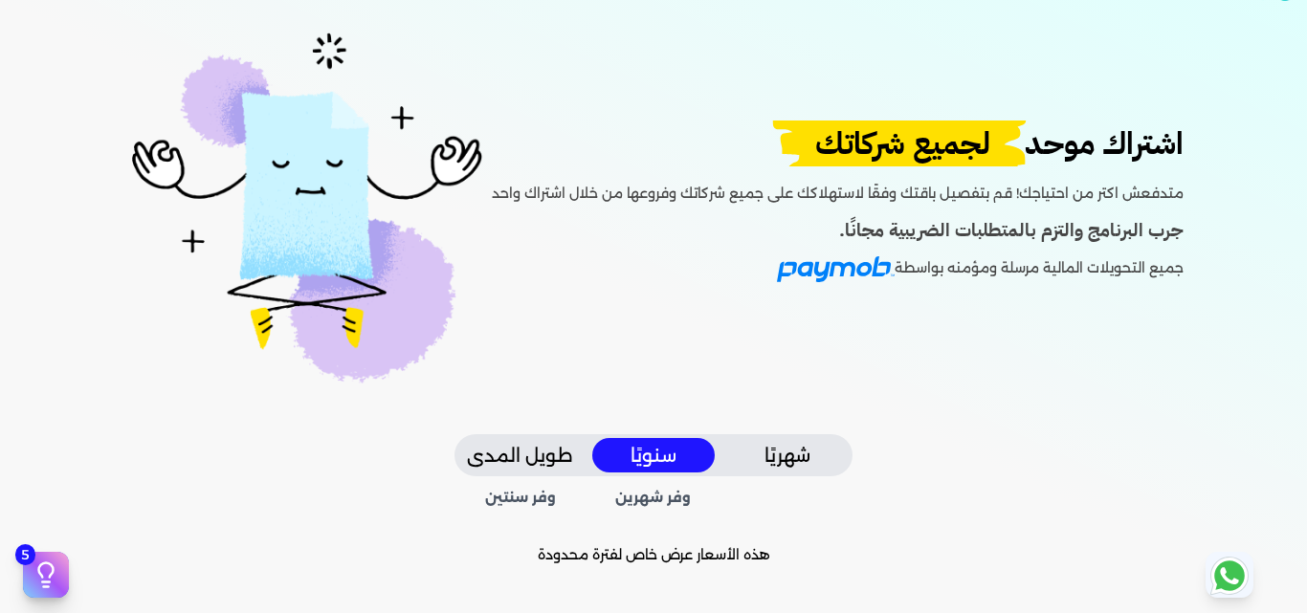
scroll to position [96, 0]
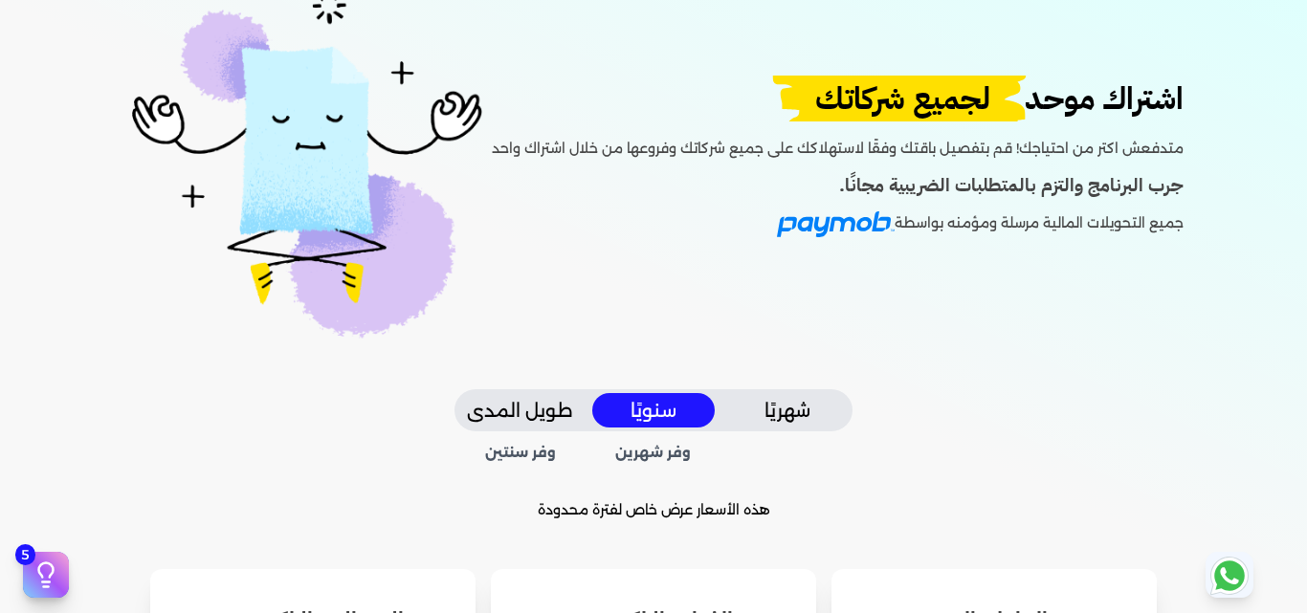
click at [525, 397] on button "طويل المدى" at bounding box center [519, 410] width 122 height 35
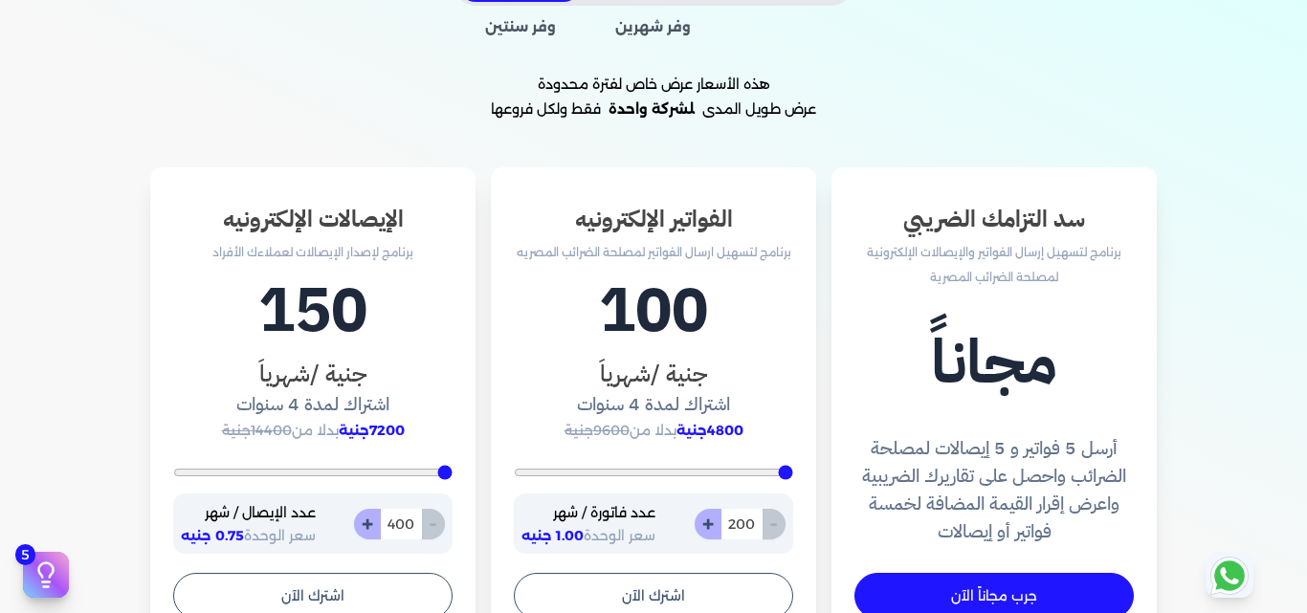
scroll to position [478, 0]
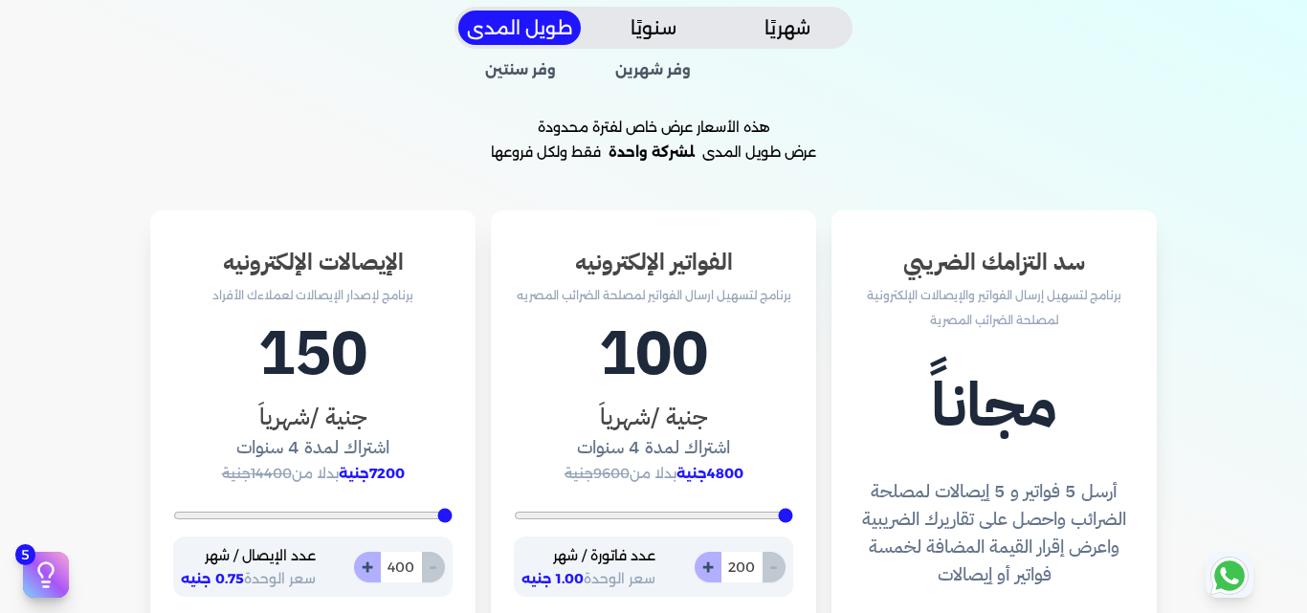
click at [347, 284] on p "برنامج لإصدار الإيصالات لعملاءك الأفراد" at bounding box center [312, 295] width 279 height 25
drag, startPoint x: 211, startPoint y: 440, endPoint x: 435, endPoint y: 400, distance: 228.5
click at [435, 400] on div "150 جنية /شهرياَ اشتراك لمدة 4 سنوات 7200جنية بدلا من 14400جنية - 400 + عدد الإ…" at bounding box center [312, 452] width 279 height 289
click at [461, 444] on div "الإيصالات الإلكترونيه برنامج لإصدار الإيصالات لعملاءك الأفراد 150 جنية /شهرياَ …" at bounding box center [312, 454] width 325 height 486
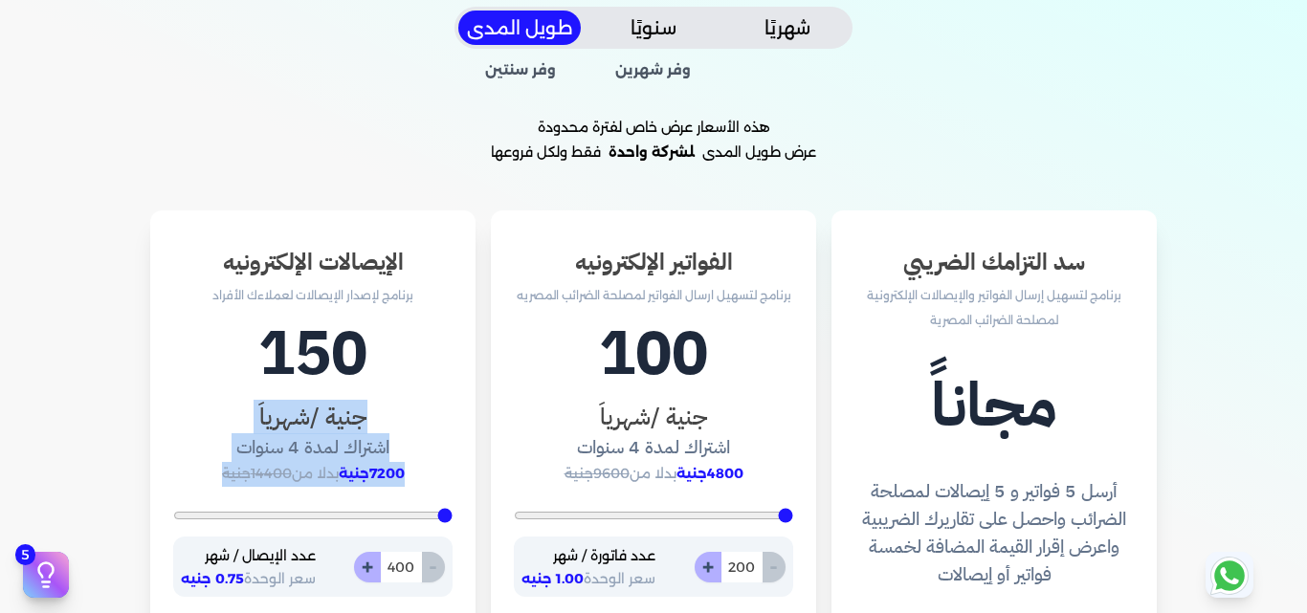
drag, startPoint x: 199, startPoint y: 465, endPoint x: 410, endPoint y: 415, distance: 216.3
click at [410, 415] on div "150 جنية /شهرياَ اشتراك لمدة 4 سنوات 7200جنية بدلا من 14400جنية - 400 + عدد الإ…" at bounding box center [312, 452] width 279 height 289
click at [415, 436] on h4 "اشتراك لمدة 4 سنوات" at bounding box center [312, 448] width 279 height 28
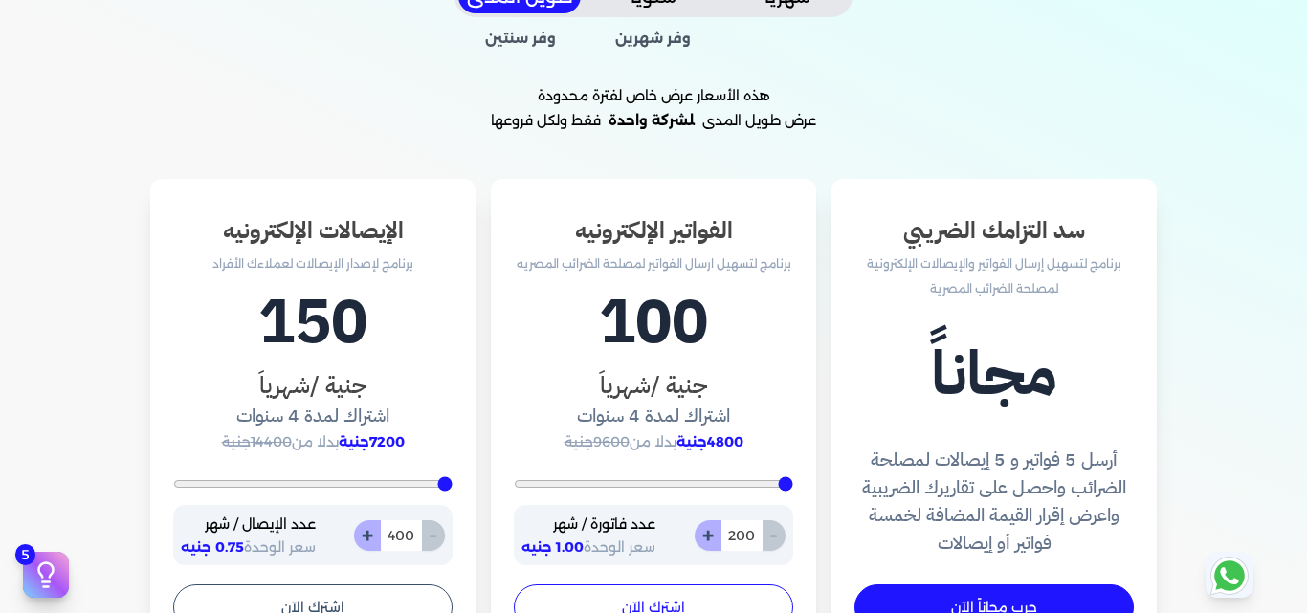
scroll to position [766, 0]
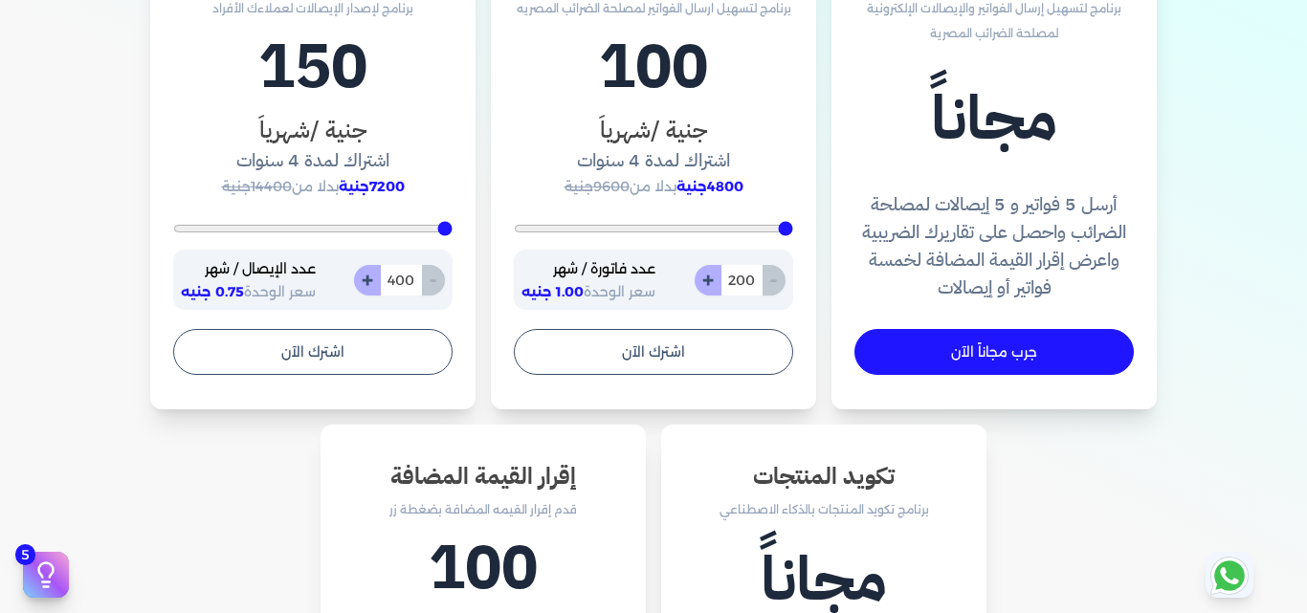
click at [1232, 578] on icon at bounding box center [1229, 576] width 31 height 31
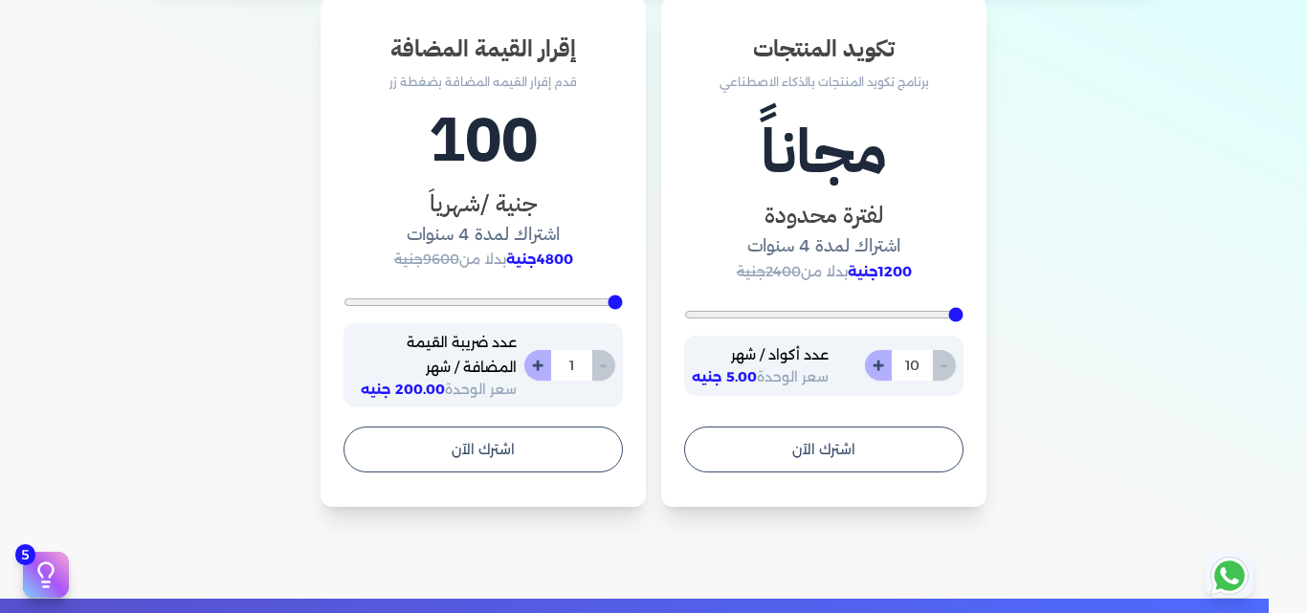
scroll to position [1148, 0]
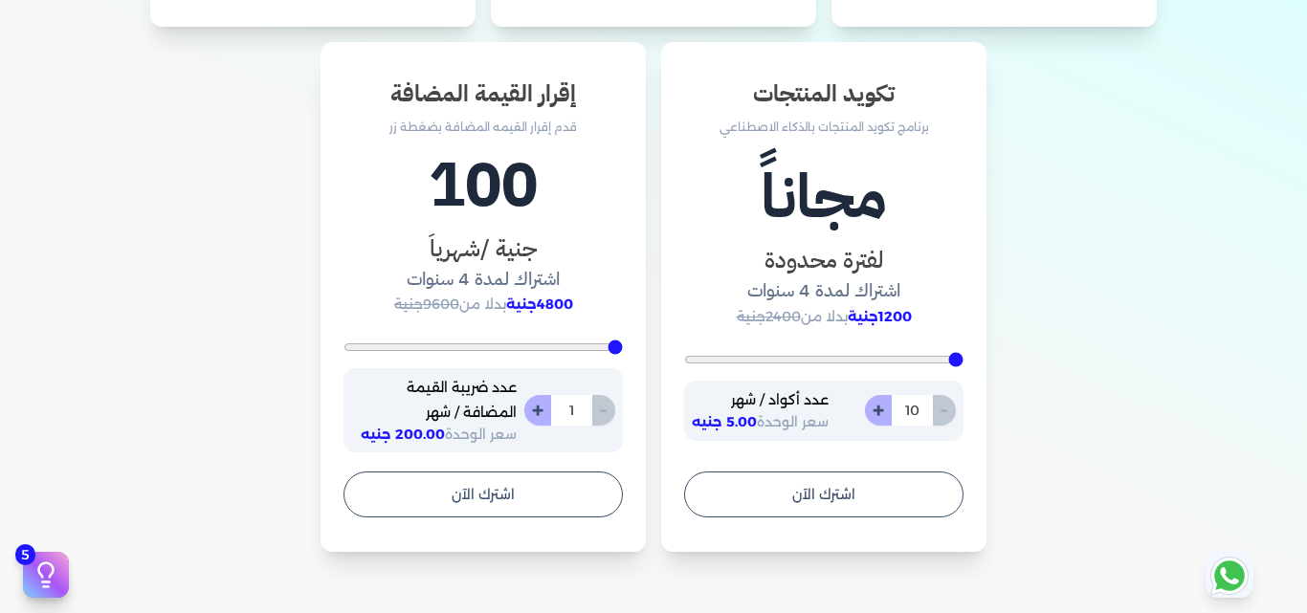
type input "38"
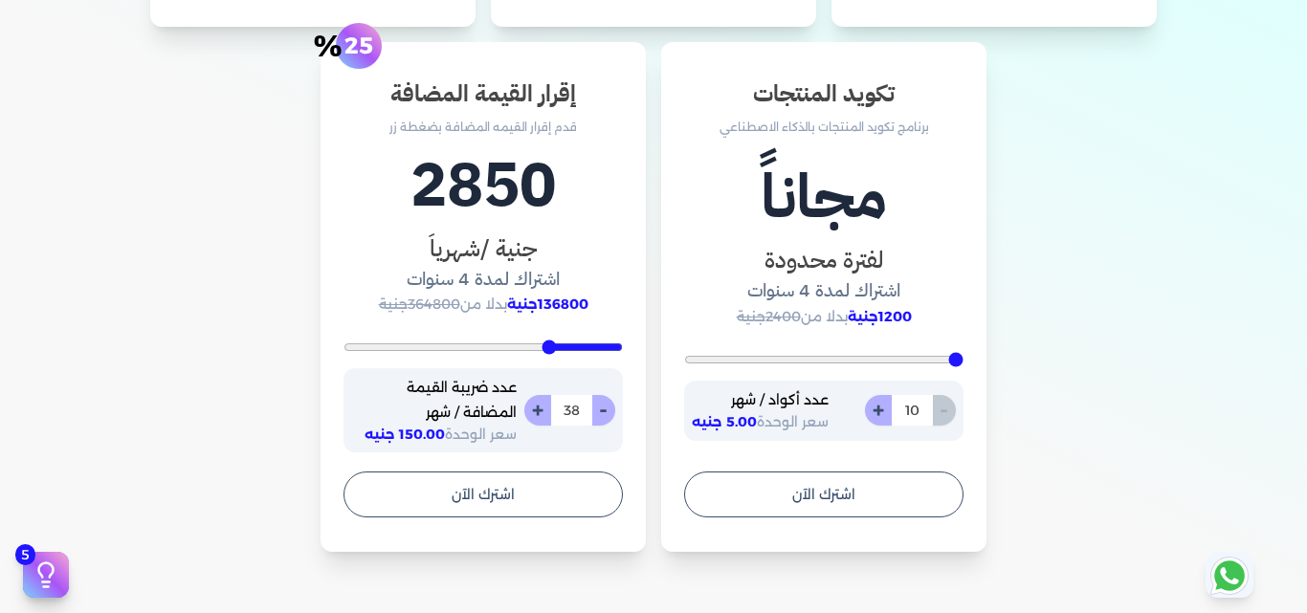
click at [553, 345] on input "range" at bounding box center [483, 348] width 279 height 8
type input "42"
type input "49"
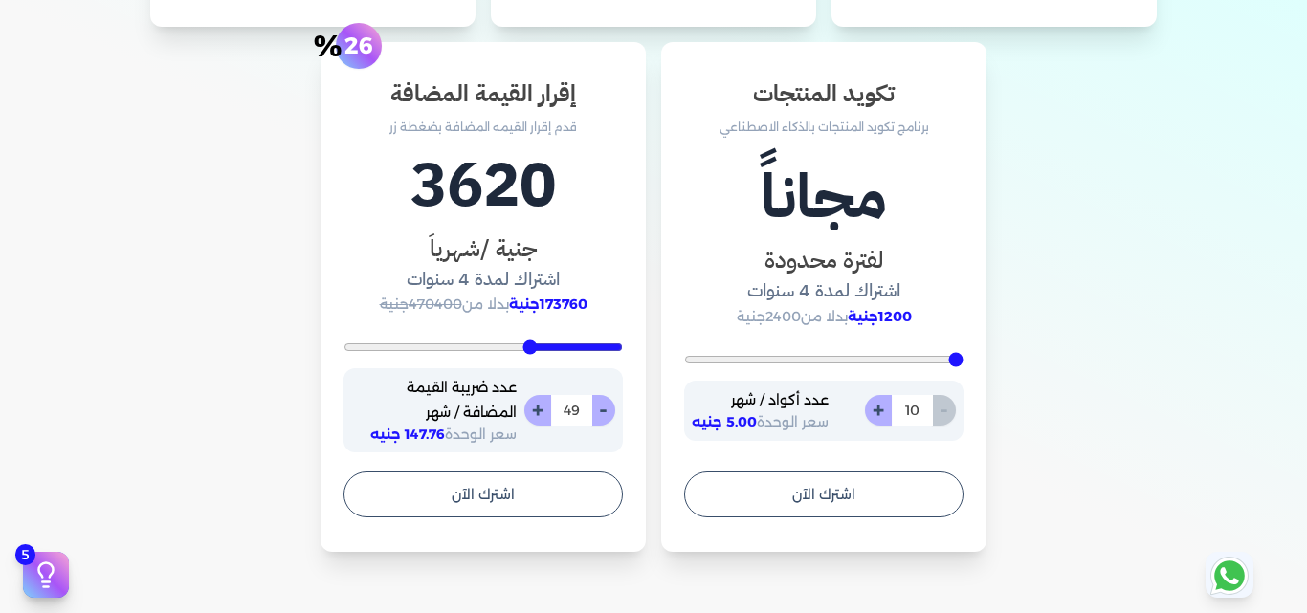
type input "57"
type input "67"
type input "76"
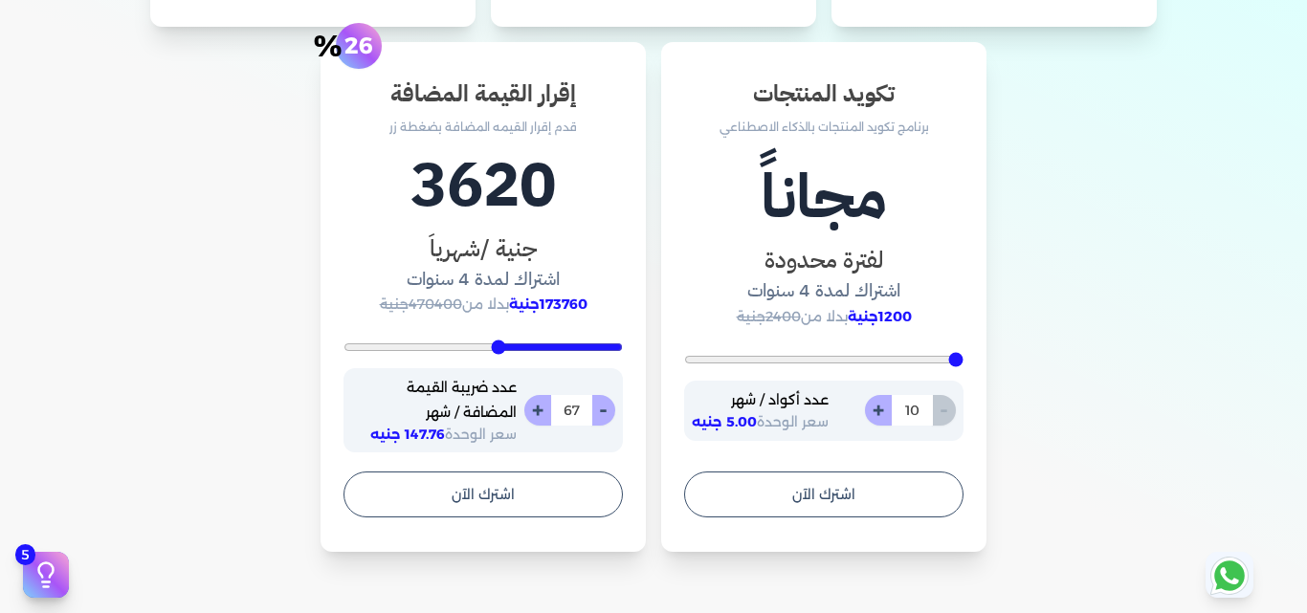
type input "76"
type input "87"
type input "98"
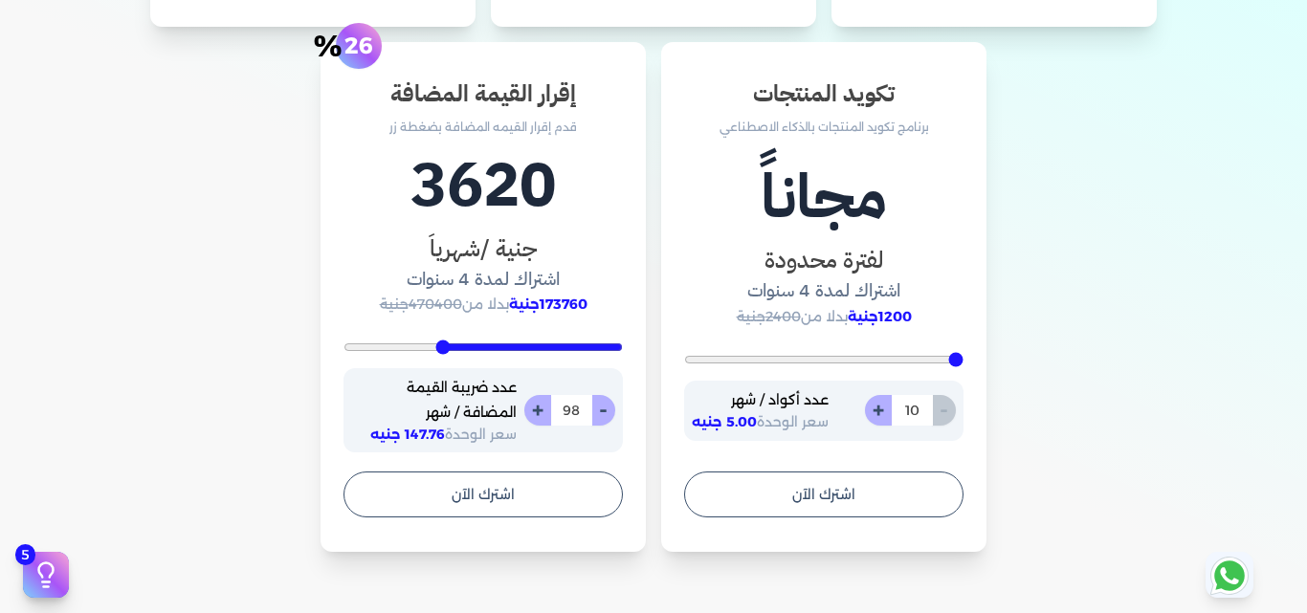
type input "111"
type input "120"
type input "127"
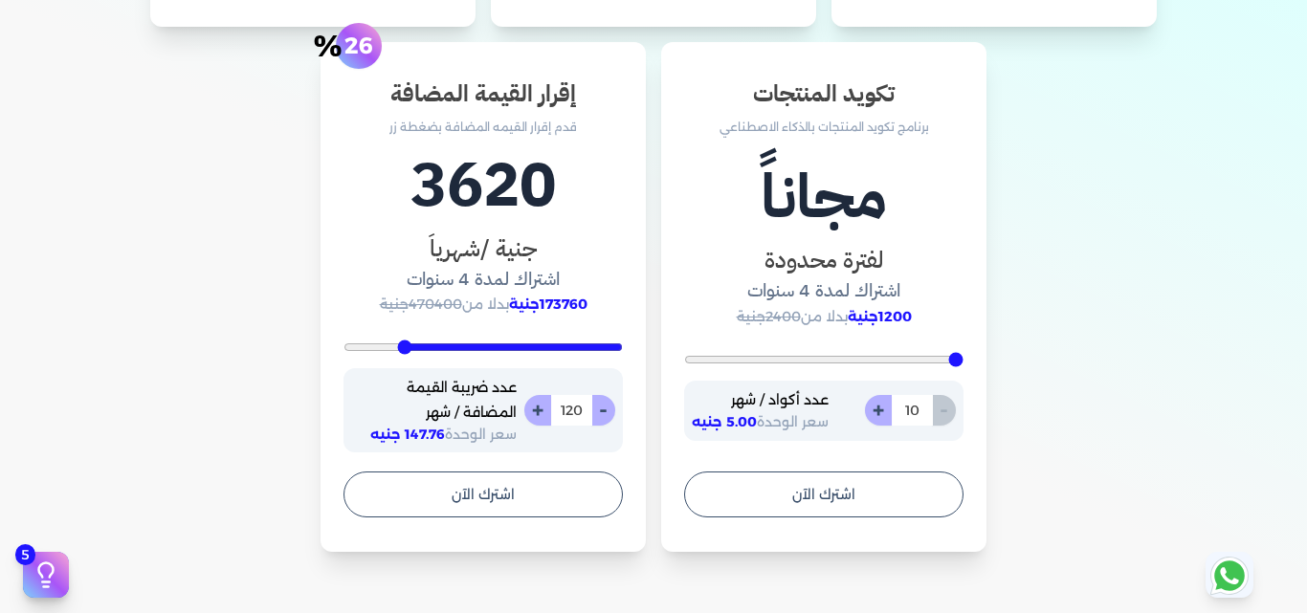
type input "127"
type input "132"
type input "138"
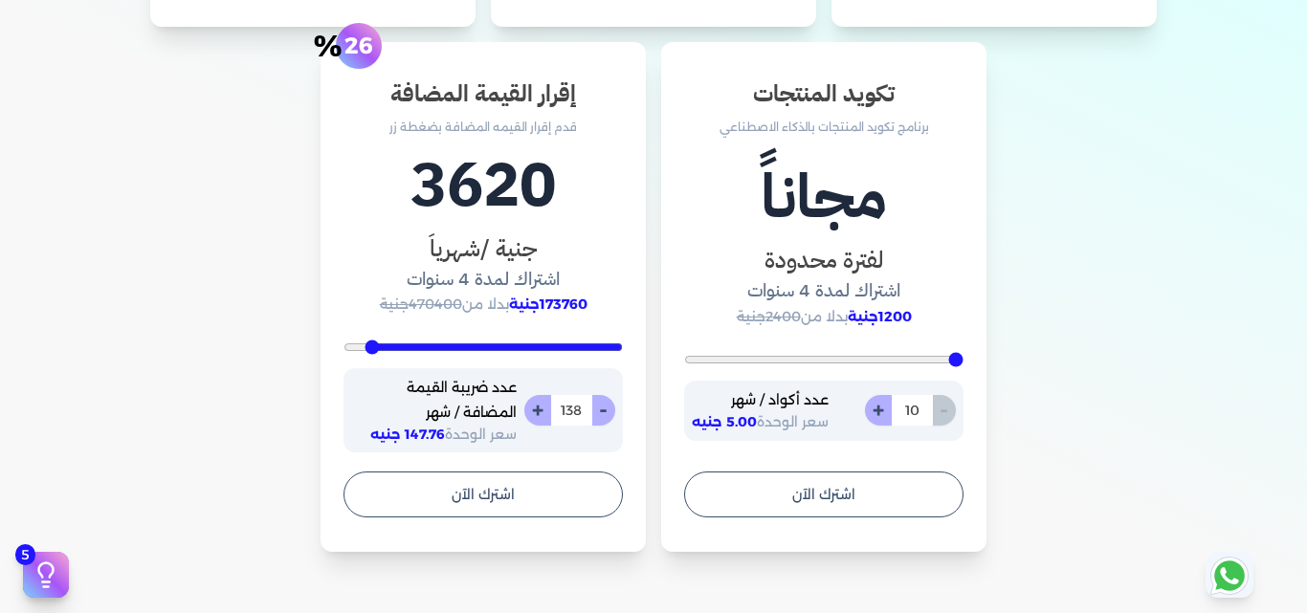
type input "140"
type input "142"
type input "143"
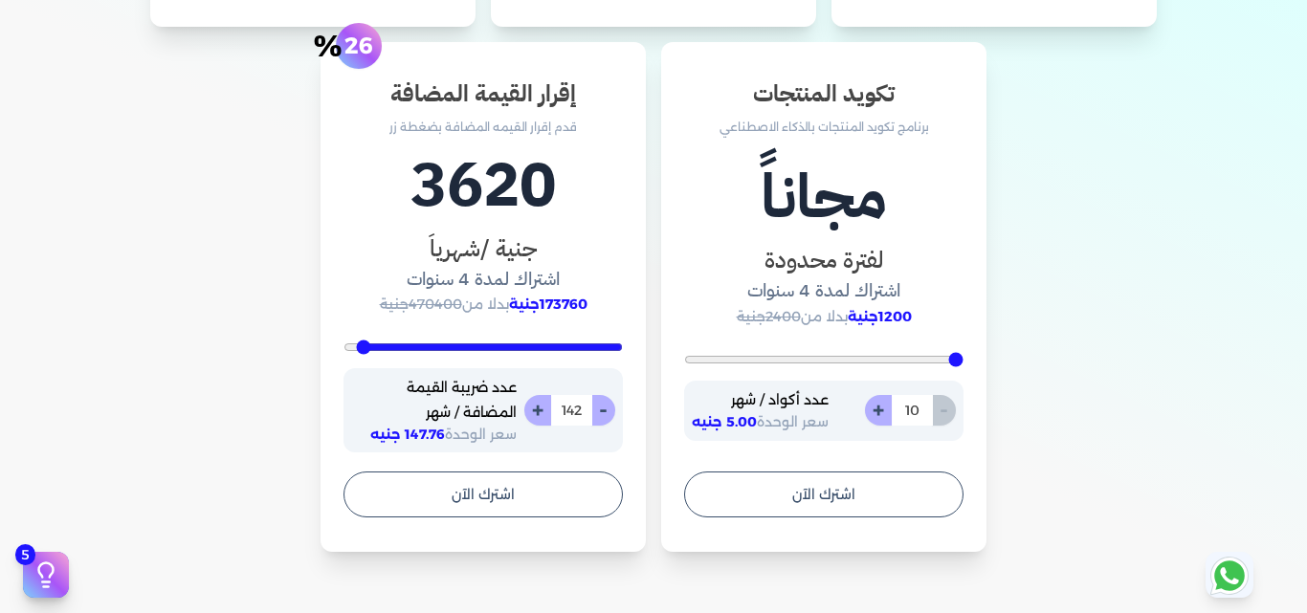
type input "143"
type input "142"
type input "139"
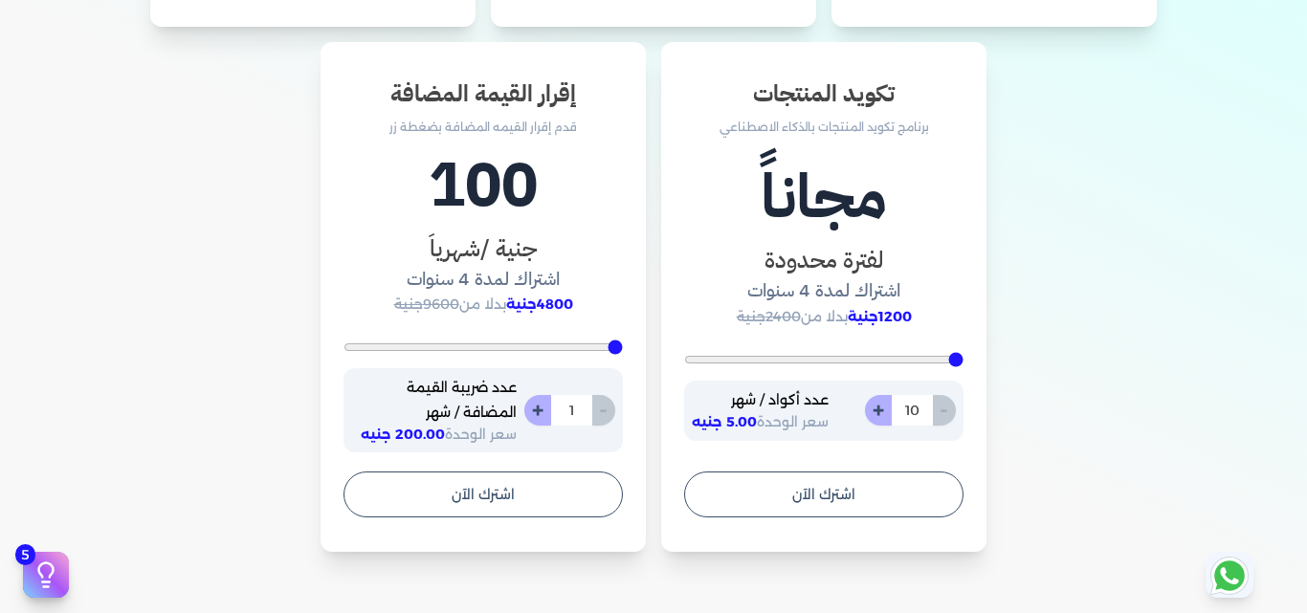
drag, startPoint x: 553, startPoint y: 345, endPoint x: 722, endPoint y: 360, distance: 169.1
click at [623, 351] on input "range" at bounding box center [483, 348] width 279 height 8
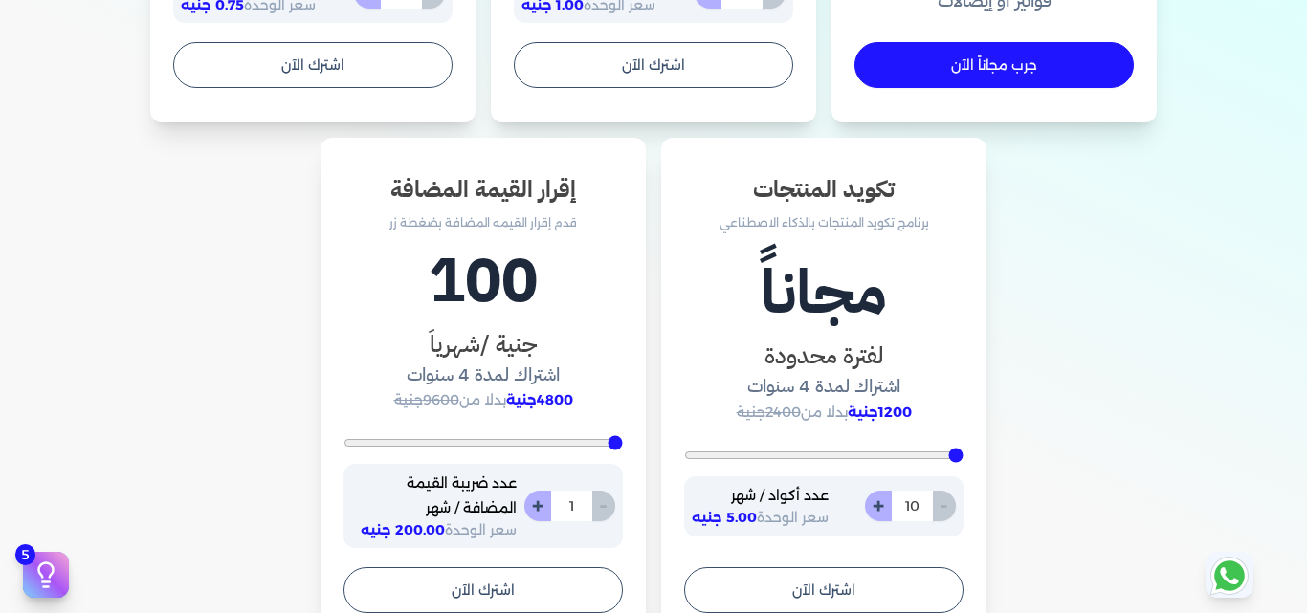
scroll to position [383, 0]
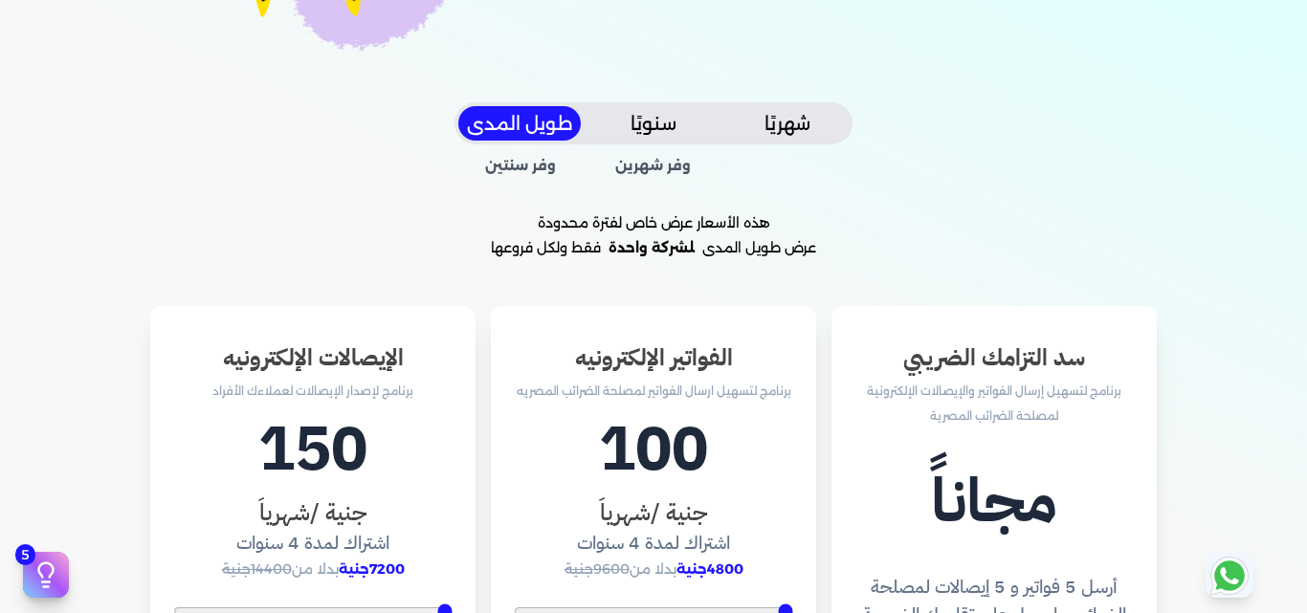
click at [1215, 578] on icon at bounding box center [1229, 576] width 31 height 31
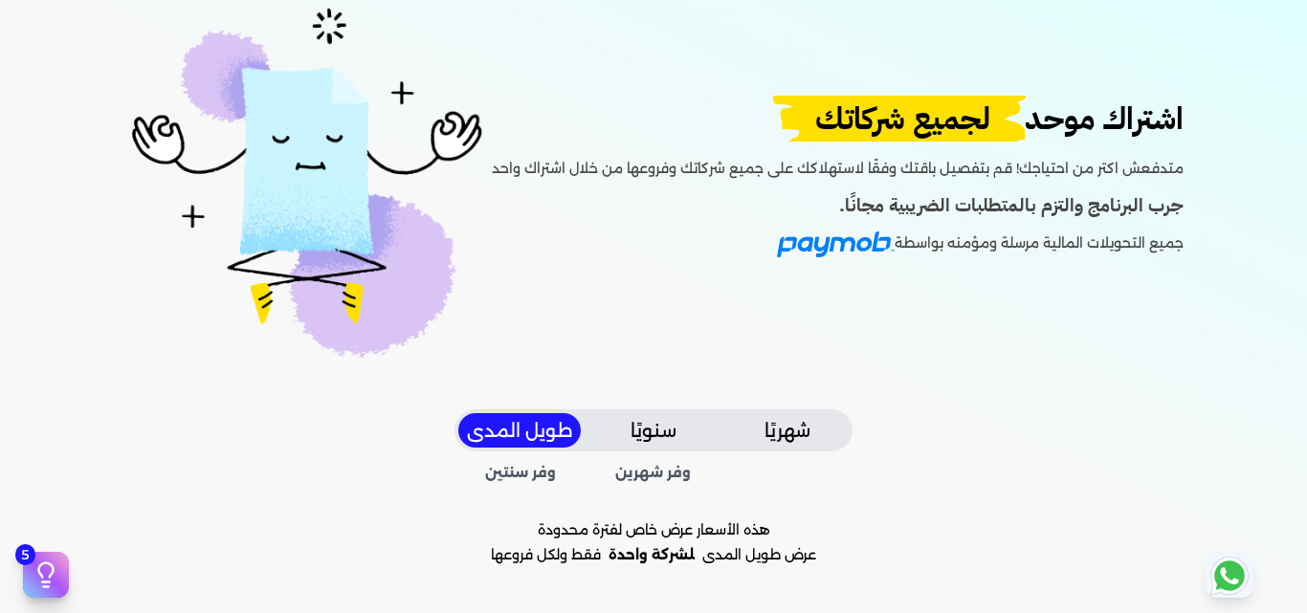
scroll to position [0, 0]
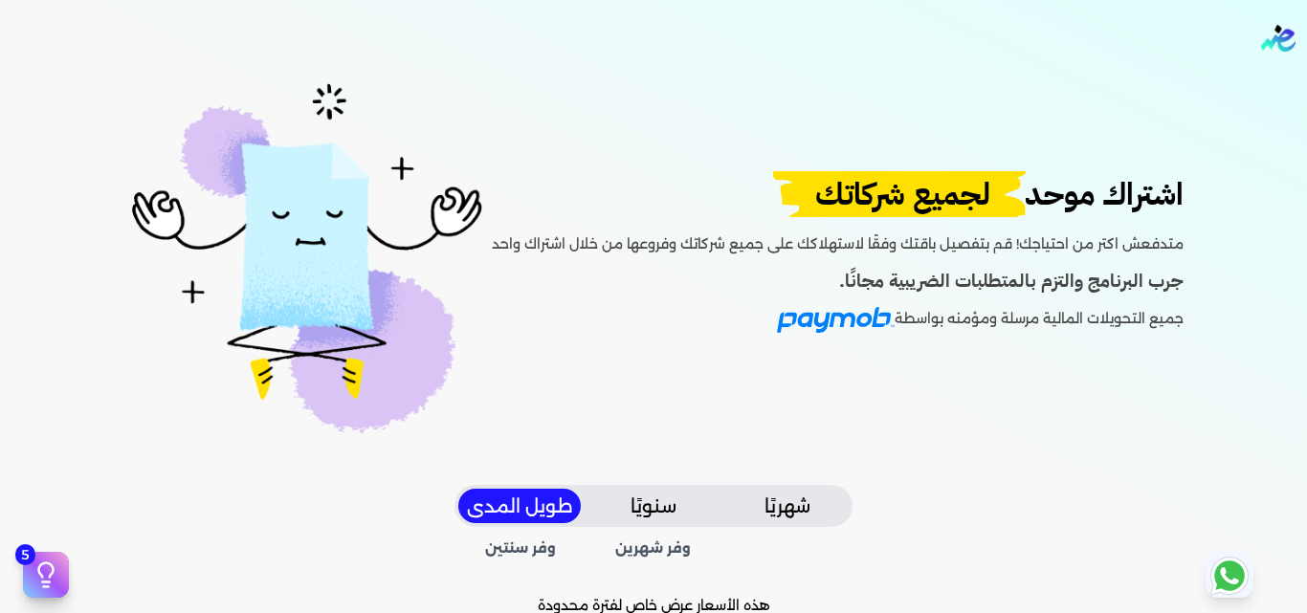
click at [1281, 40] on img "Global" at bounding box center [1278, 38] width 34 height 27
